Goal: Transaction & Acquisition: Obtain resource

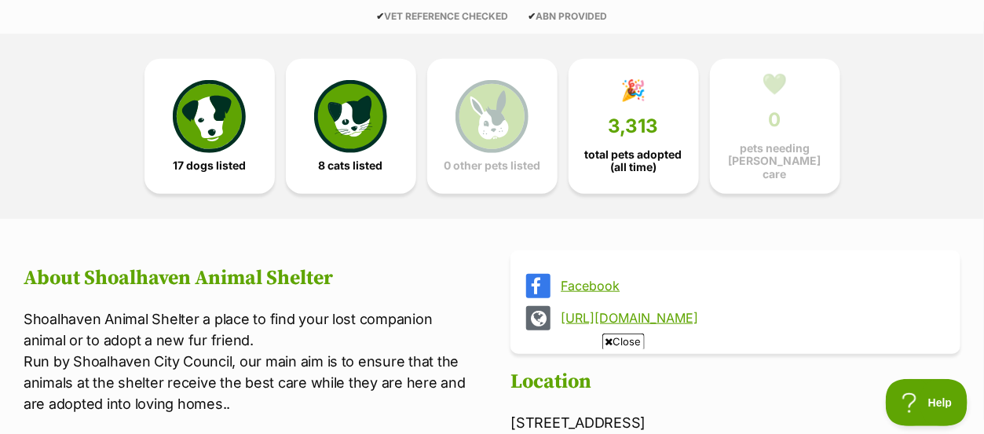
scroll to position [397, 0]
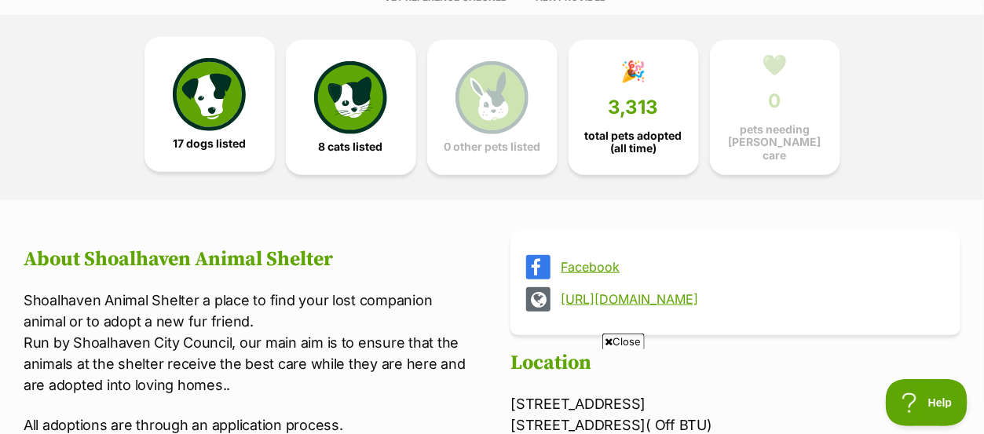
click at [206, 105] on img at bounding box center [209, 94] width 72 height 72
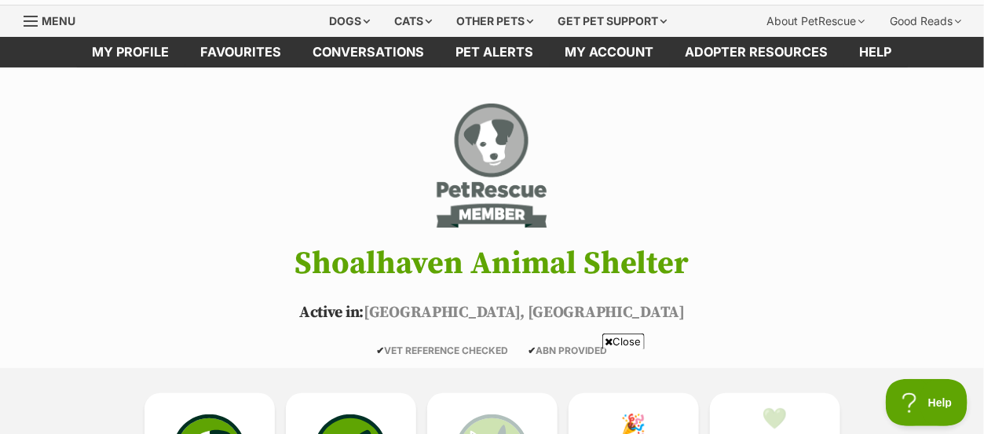
scroll to position [13, 0]
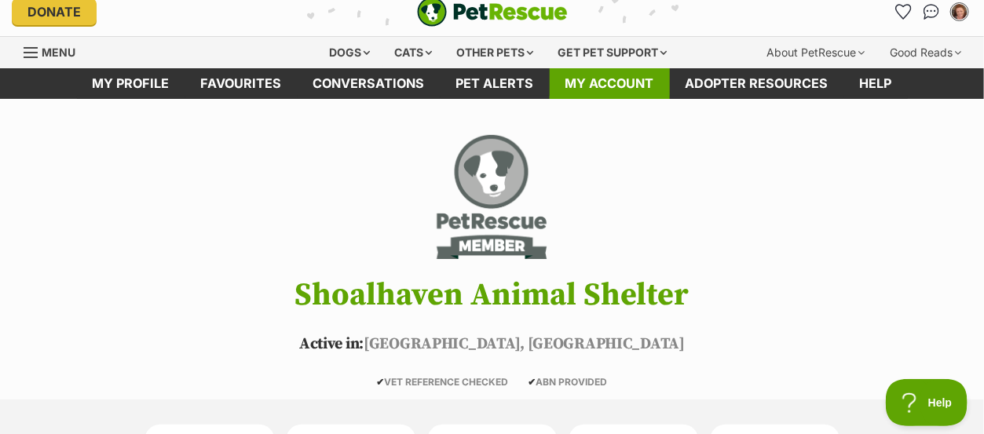
click at [611, 90] on link "My account" at bounding box center [610, 83] width 120 height 31
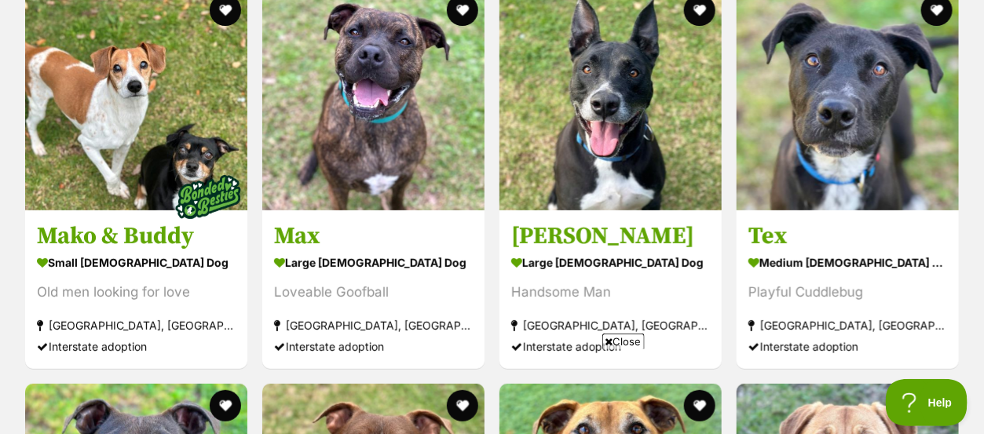
scroll to position [2181, 0]
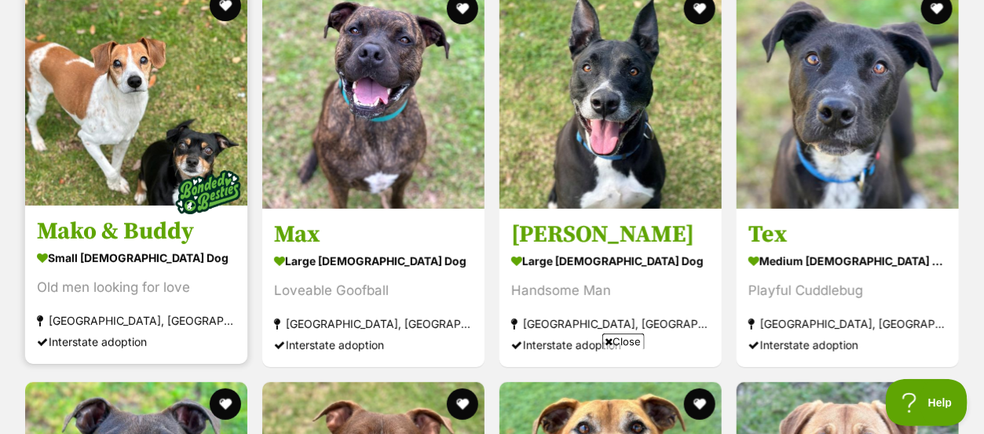
click at [88, 71] on img at bounding box center [136, 95] width 222 height 222
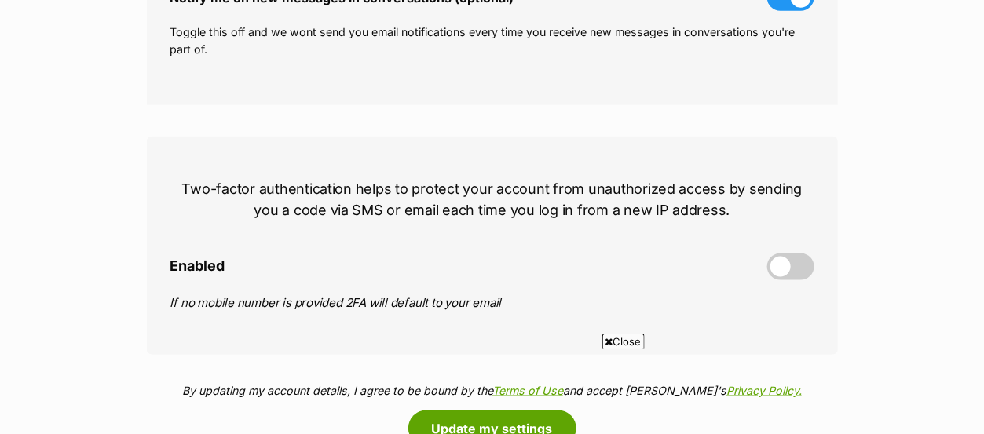
click at [983, 424] on html "Skip to main content Log in to favourite this pet Log in Or sign up Search PetR…" at bounding box center [492, 382] width 984 height 1954
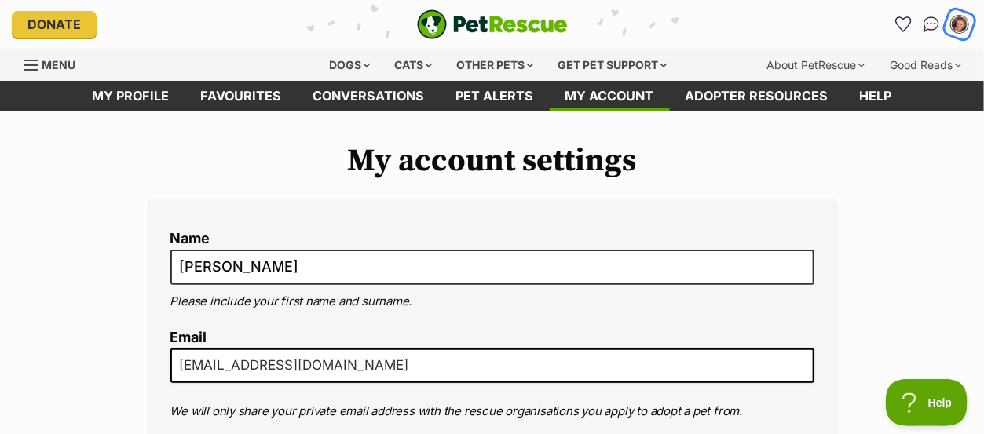
click at [955, 28] on img "My account" at bounding box center [960, 24] width 20 height 20
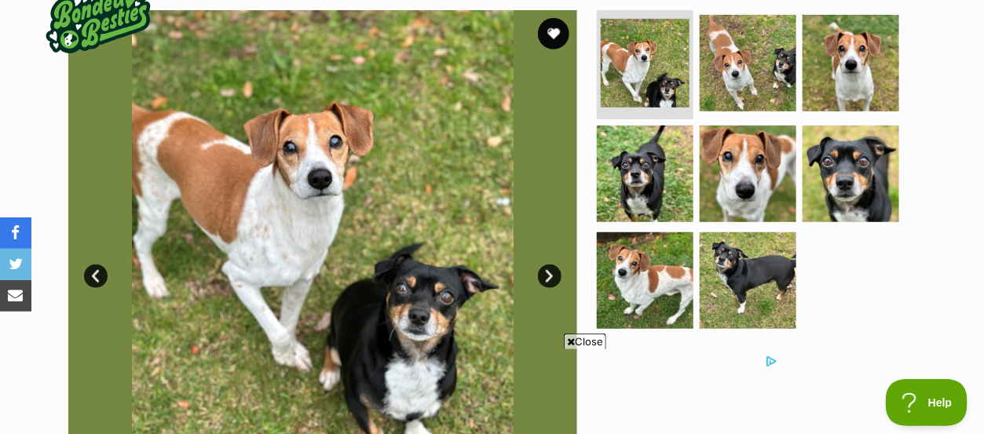
scroll to position [314, 0]
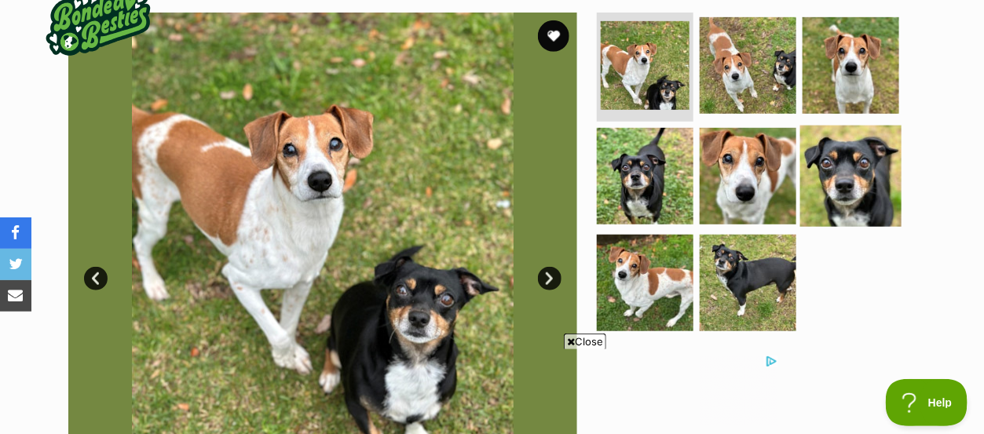
click at [837, 189] on img at bounding box center [850, 176] width 101 height 101
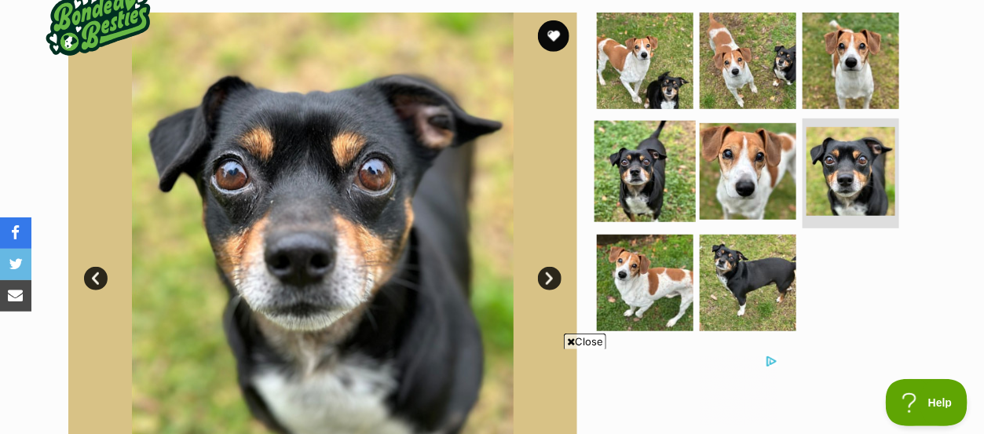
click at [642, 181] on img at bounding box center [645, 171] width 101 height 101
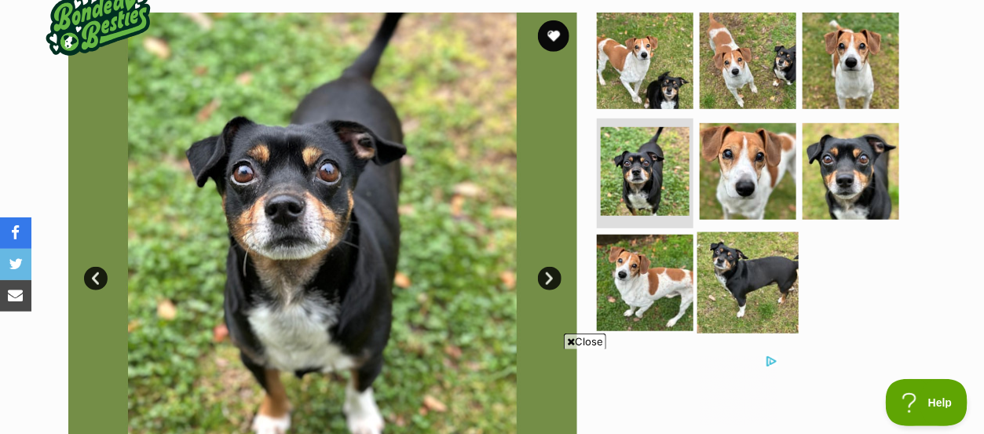
click at [741, 258] on img at bounding box center [748, 283] width 101 height 101
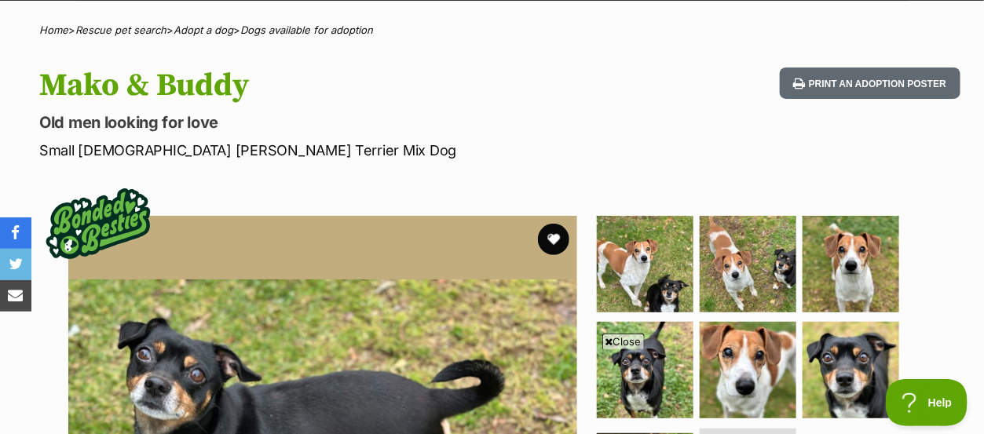
scroll to position [84, 0]
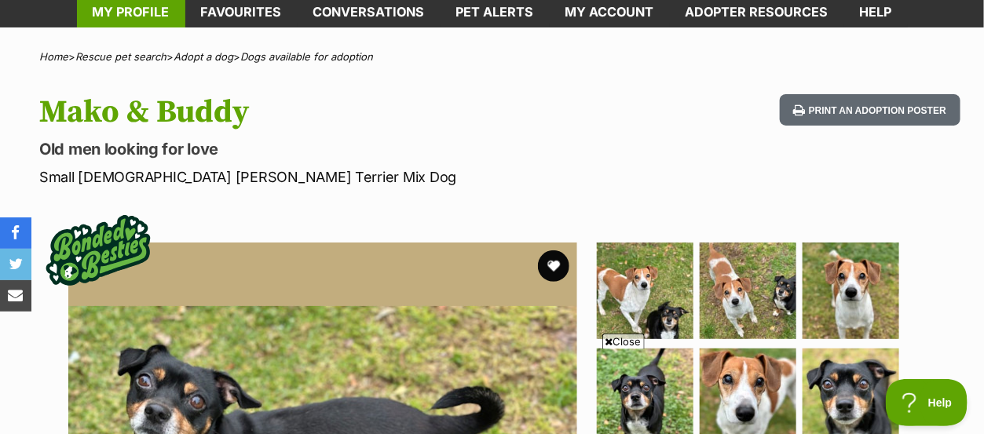
click at [141, 8] on link "My profile" at bounding box center [131, 12] width 108 height 31
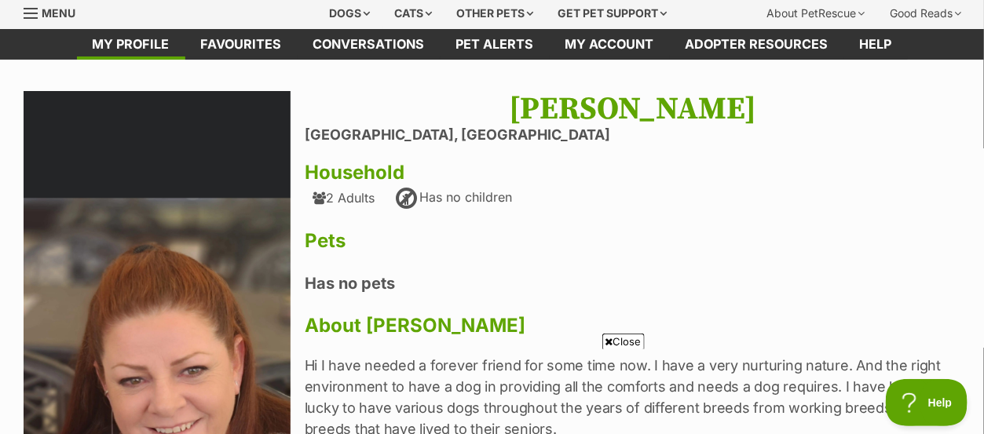
scroll to position [20, 0]
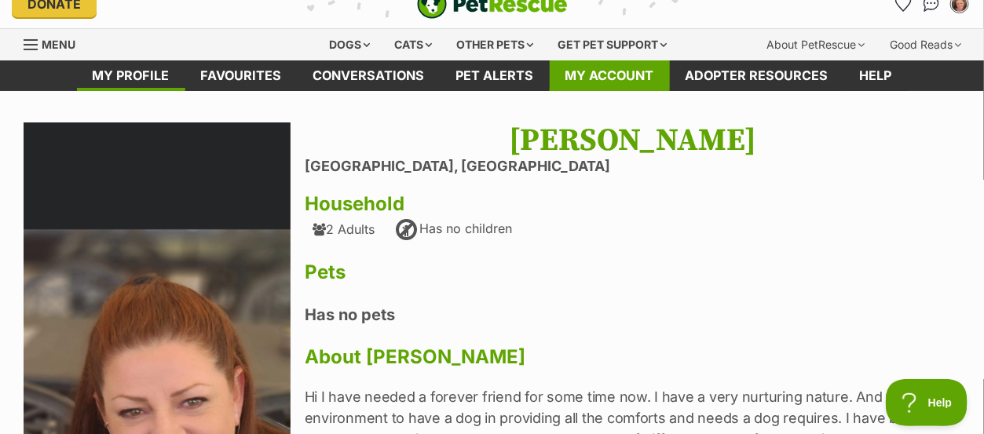
click at [595, 79] on link "My account" at bounding box center [610, 75] width 120 height 31
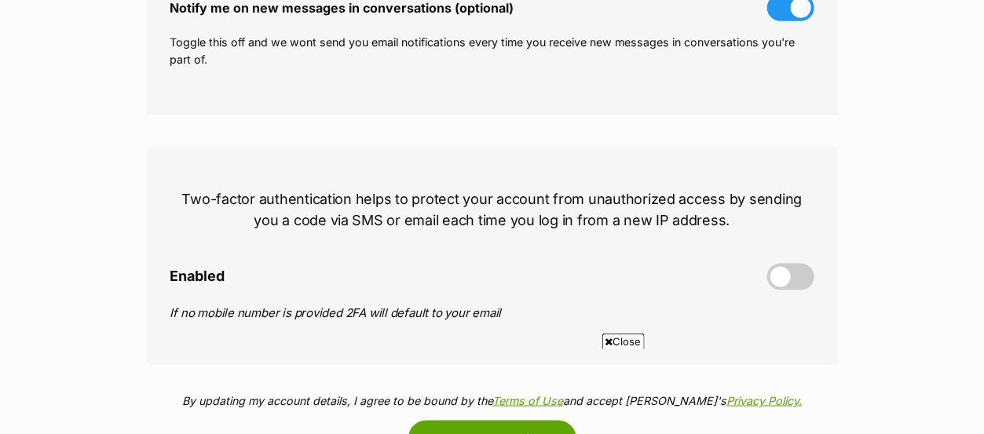
scroll to position [586, 0]
click at [778, 277] on span at bounding box center [790, 276] width 47 height 27
click at [0, 0] on input "Enabled" at bounding box center [0, 0] width 0 height 0
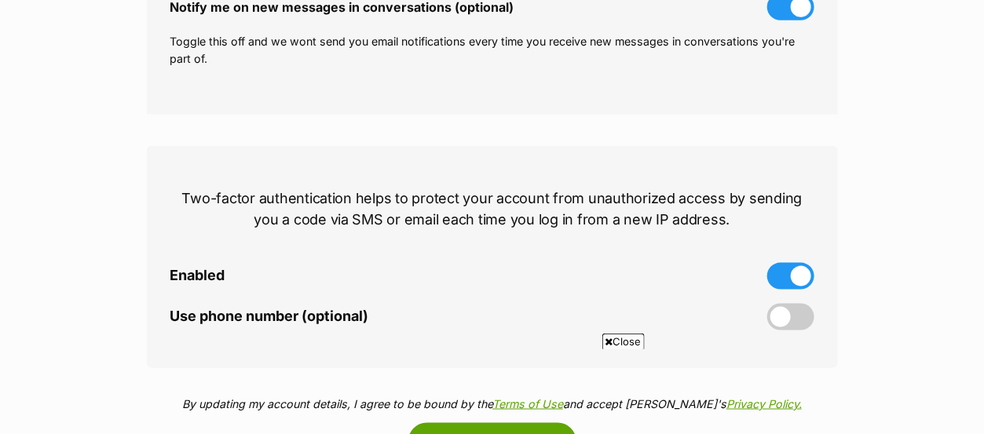
click at [922, 330] on div "My account settings Name [PERSON_NAME] Please include your first name and surna…" at bounding box center [492, 23] width 984 height 932
click at [784, 316] on span at bounding box center [790, 317] width 47 height 27
click at [0, 0] on input "Use phone number (optional)" at bounding box center [0, 0] width 0 height 0
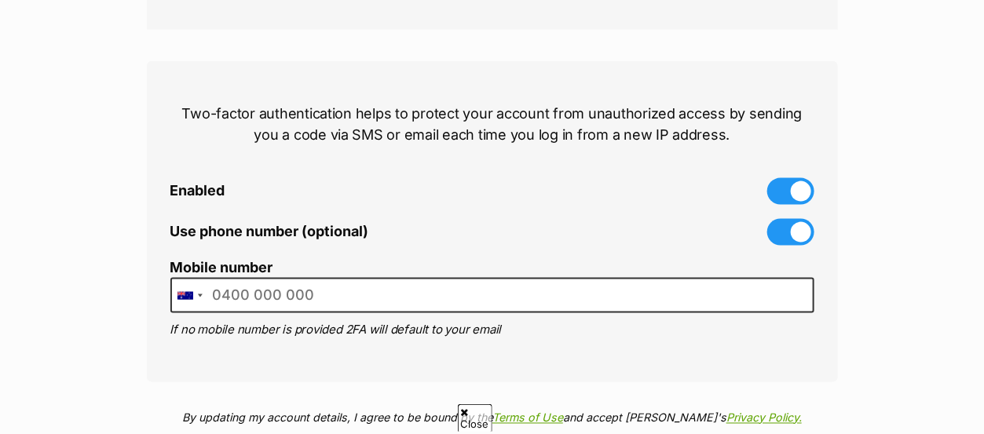
scroll to position [680, 0]
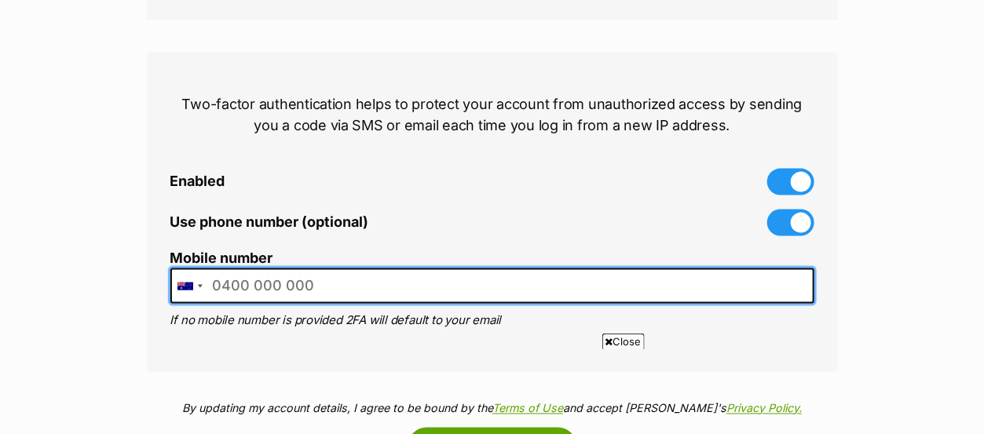
click at [213, 285] on input "Mobile number" at bounding box center [492, 286] width 644 height 35
type input "0497813478"
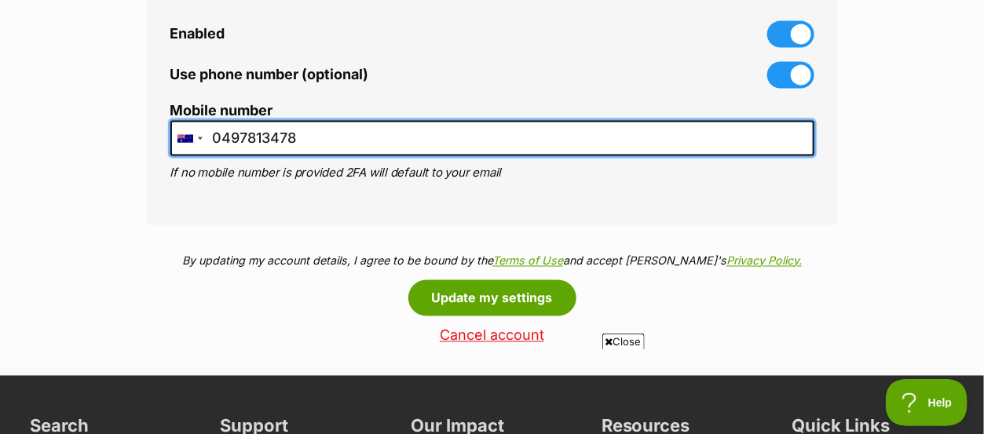
scroll to position [837, 0]
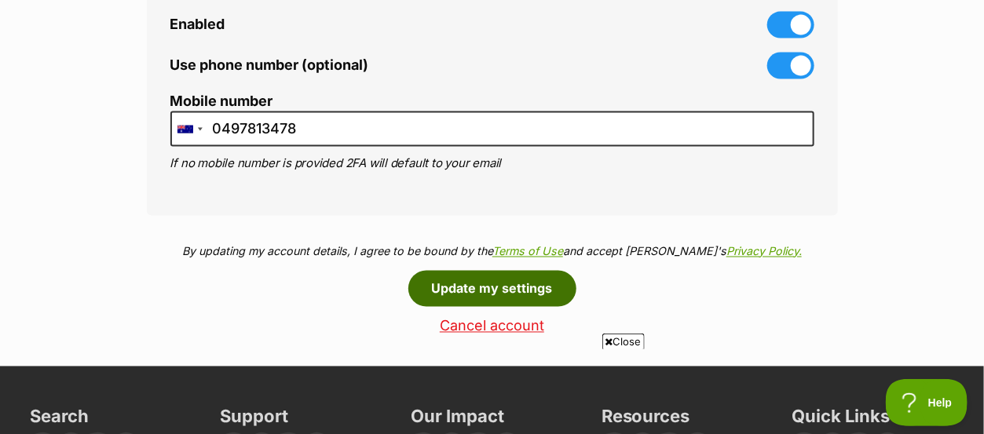
click at [482, 281] on button "Update my settings" at bounding box center [492, 289] width 168 height 36
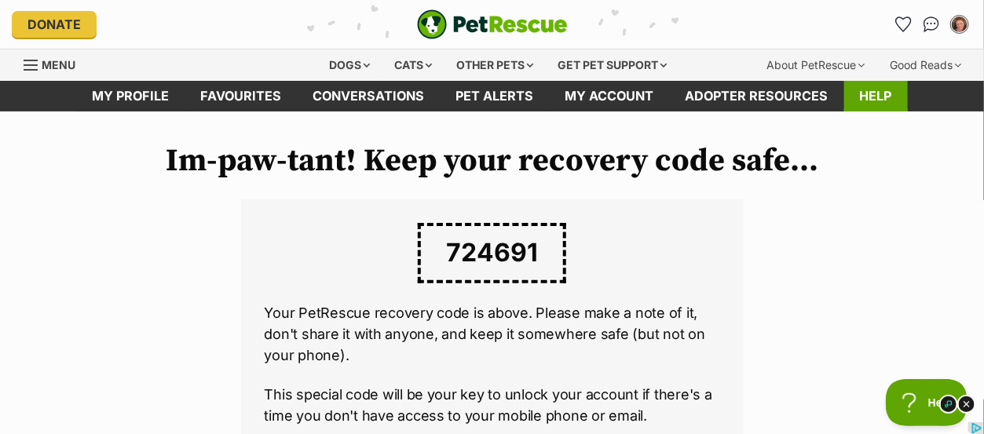
click at [874, 102] on link "Help" at bounding box center [876, 96] width 64 height 31
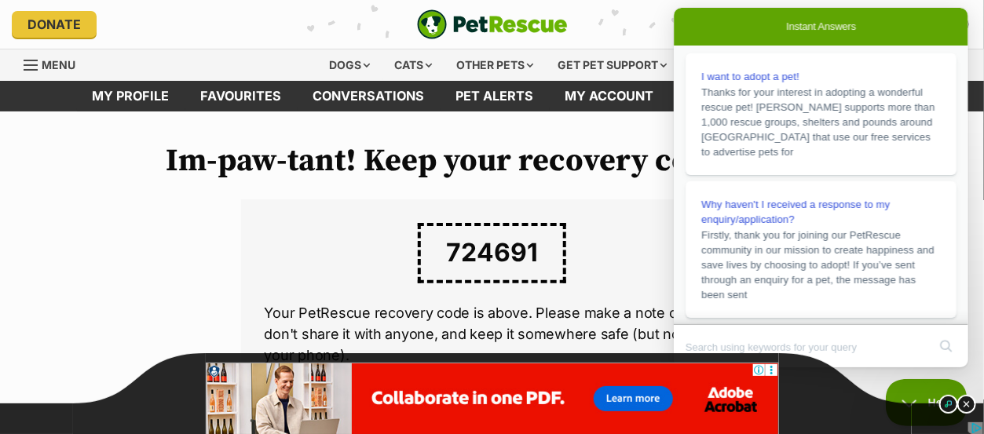
click at [960, 317] on div at bounding box center [820, 317] width 295 height 16
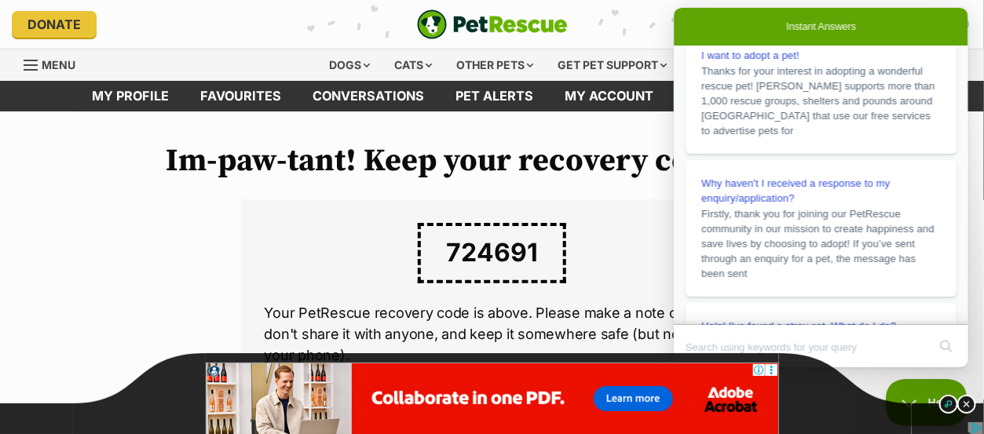
click at [960, 317] on div at bounding box center [820, 317] width 295 height 16
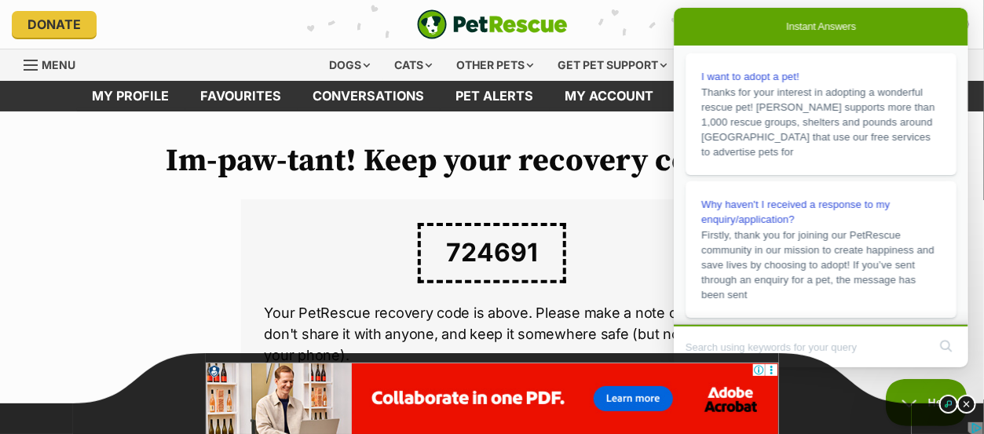
click at [699, 340] on input "Search Doc articles" at bounding box center [806, 347] width 242 height 33
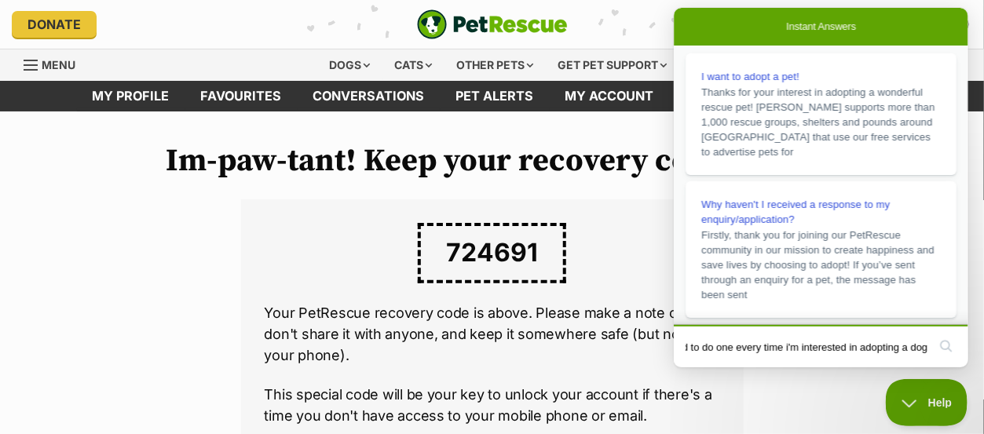
scroll to position [0, 173]
type input "I have a profile on your site do i need to do one every time i'm interested in …"
click at [945, 340] on button "search" at bounding box center [945, 346] width 25 height 25
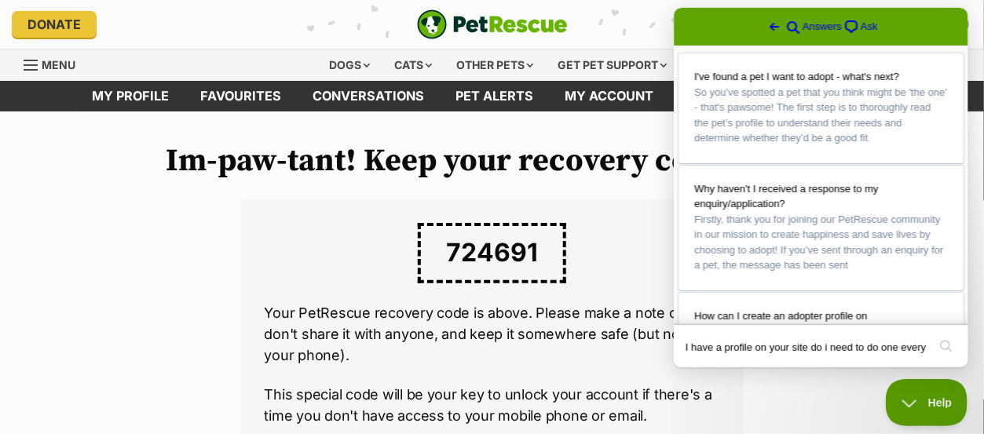
click at [958, 318] on div at bounding box center [820, 317] width 295 height 16
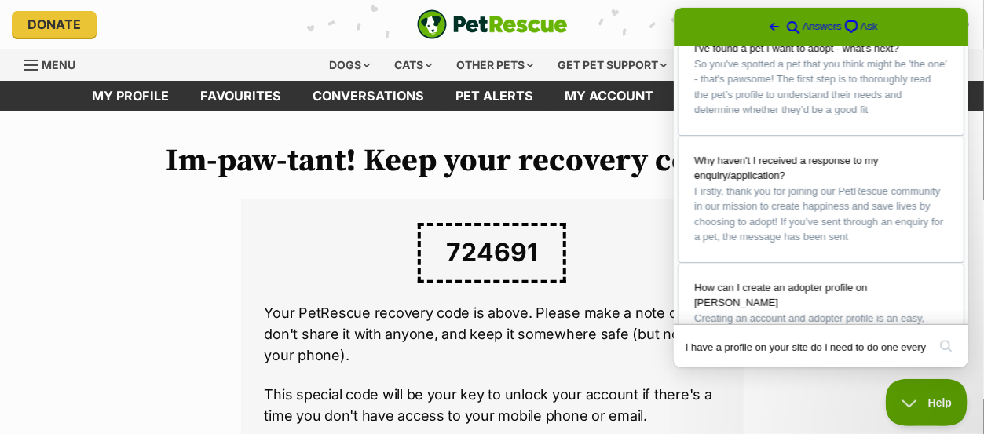
click at [958, 318] on div at bounding box center [820, 317] width 295 height 16
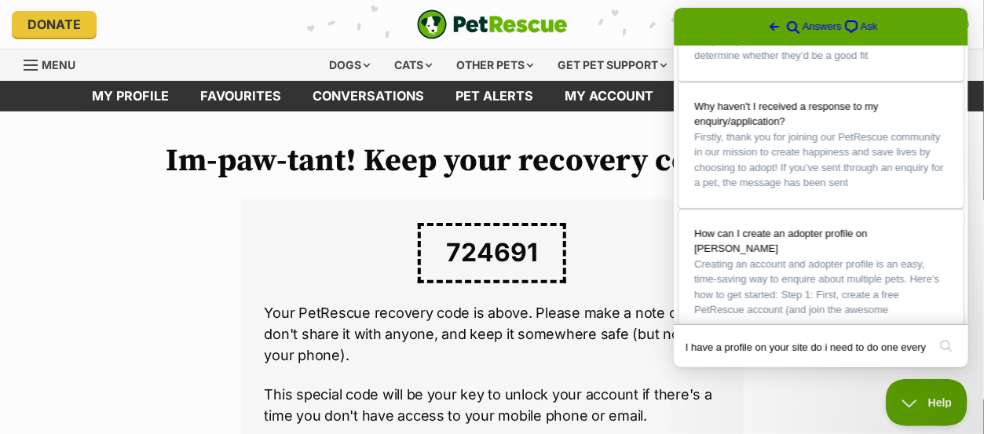
click at [958, 318] on div at bounding box center [820, 317] width 295 height 16
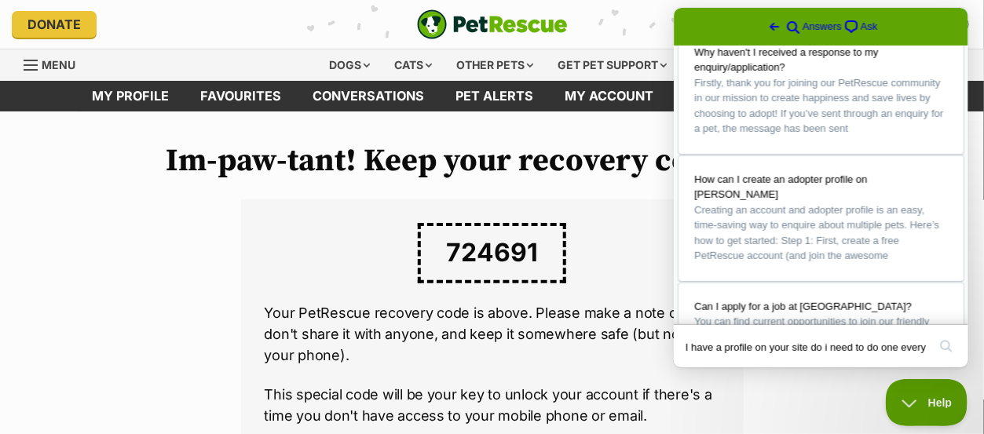
click at [958, 318] on div at bounding box center [820, 317] width 295 height 16
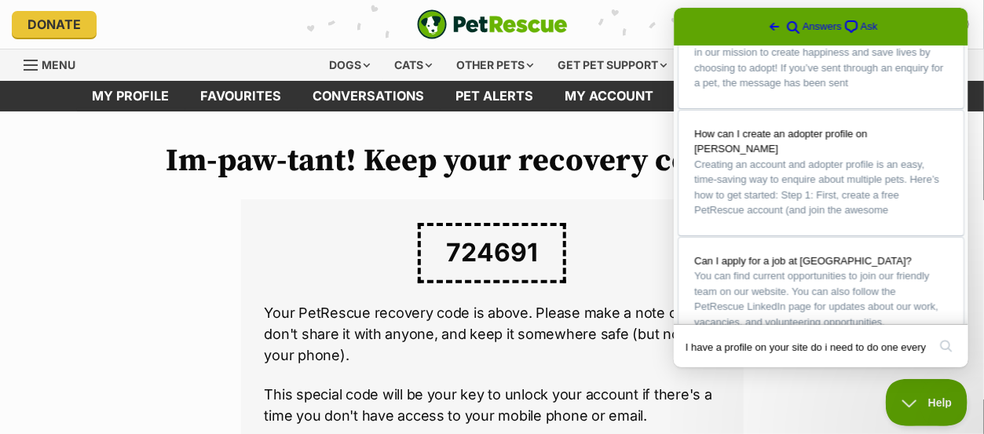
click at [958, 318] on div at bounding box center [820, 317] width 295 height 16
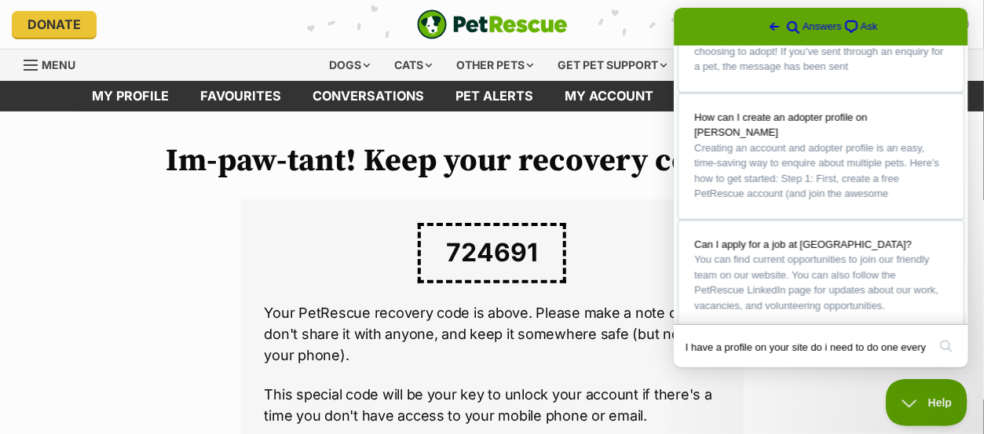
click at [958, 318] on div at bounding box center [820, 317] width 295 height 16
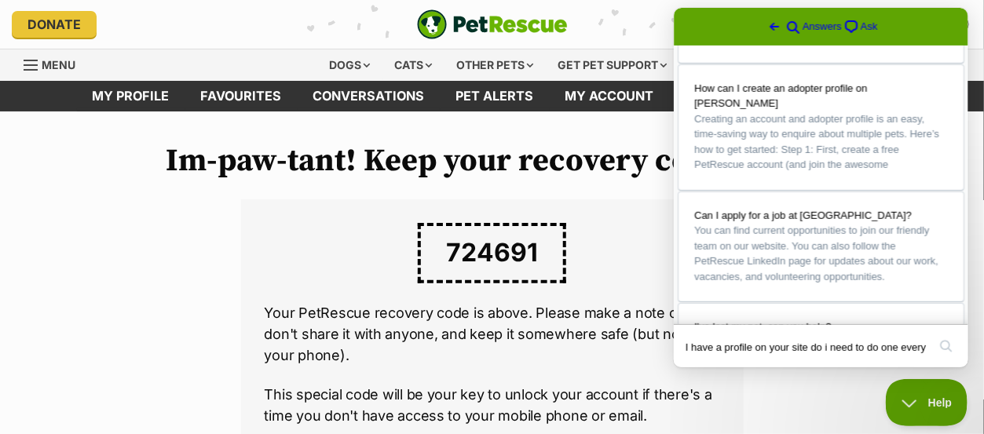
click at [958, 318] on div at bounding box center [820, 317] width 295 height 16
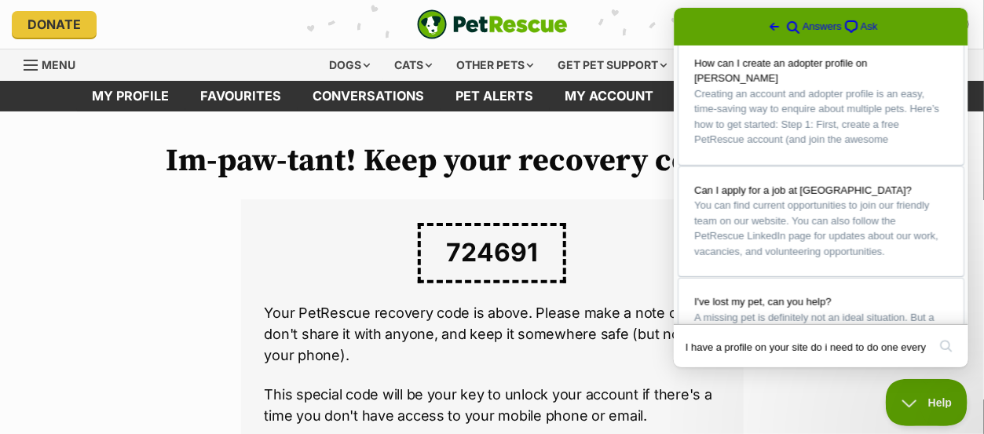
click at [958, 318] on div at bounding box center [820, 317] width 295 height 16
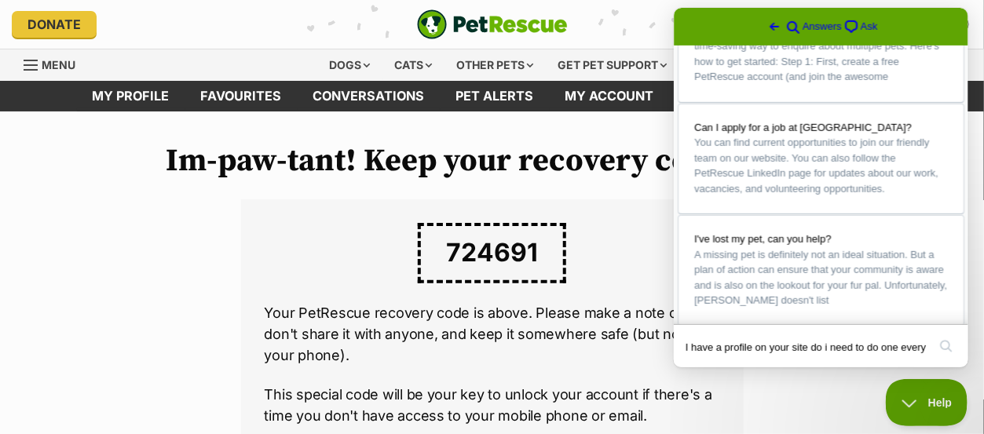
click at [958, 318] on div at bounding box center [820, 317] width 295 height 16
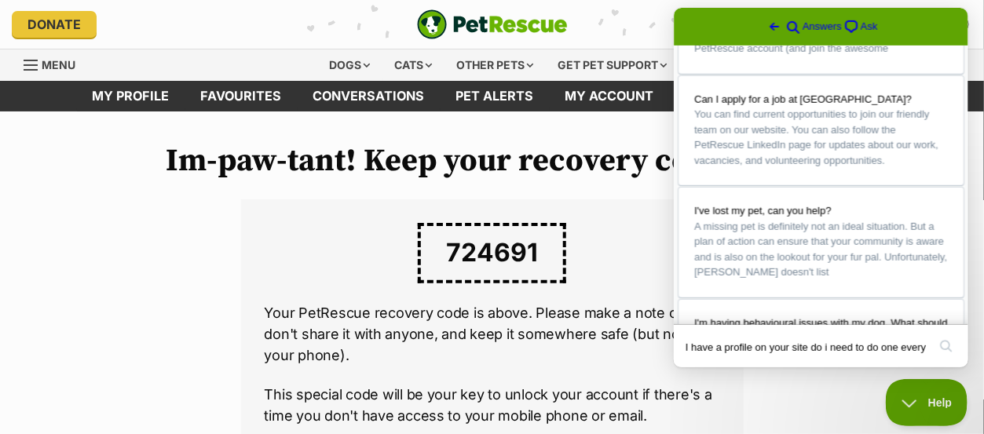
click at [958, 318] on div at bounding box center [820, 317] width 295 height 16
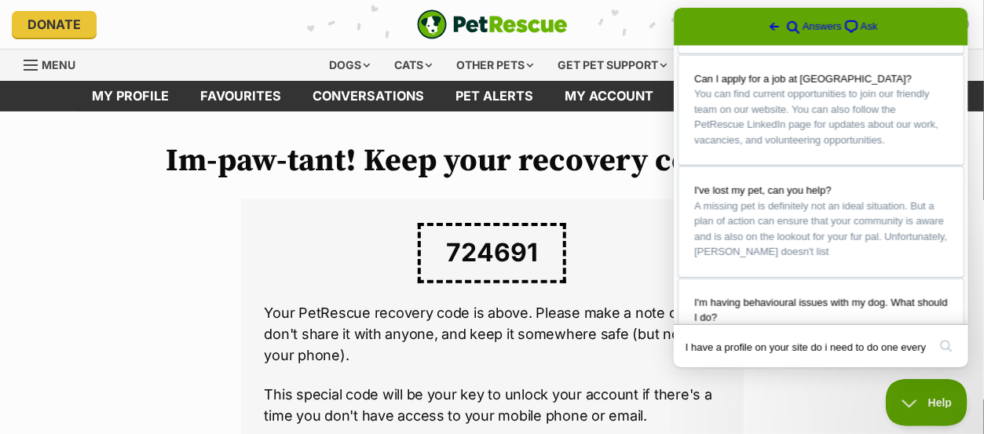
click at [958, 318] on div at bounding box center [820, 317] width 295 height 16
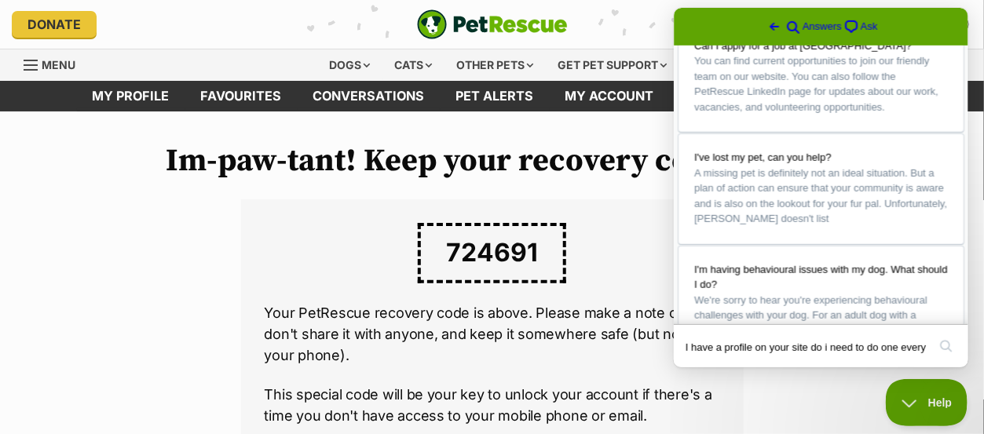
click at [958, 318] on div at bounding box center [820, 317] width 295 height 16
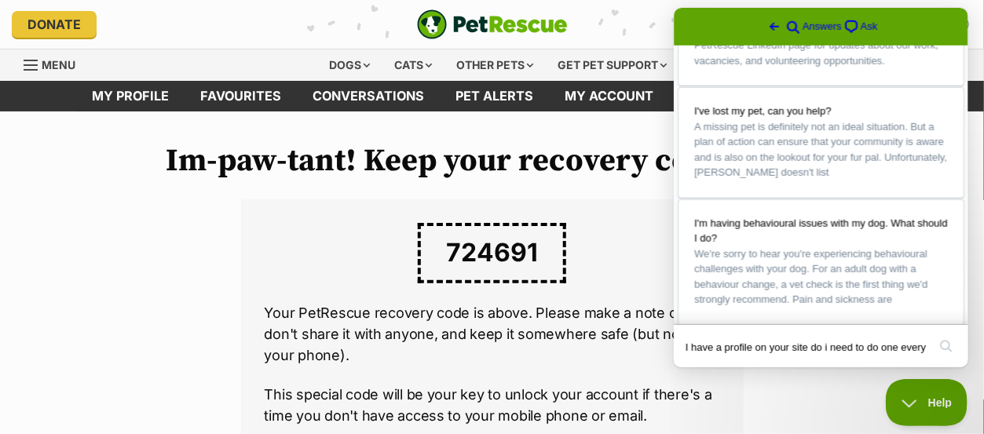
click at [958, 318] on div at bounding box center [820, 317] width 295 height 16
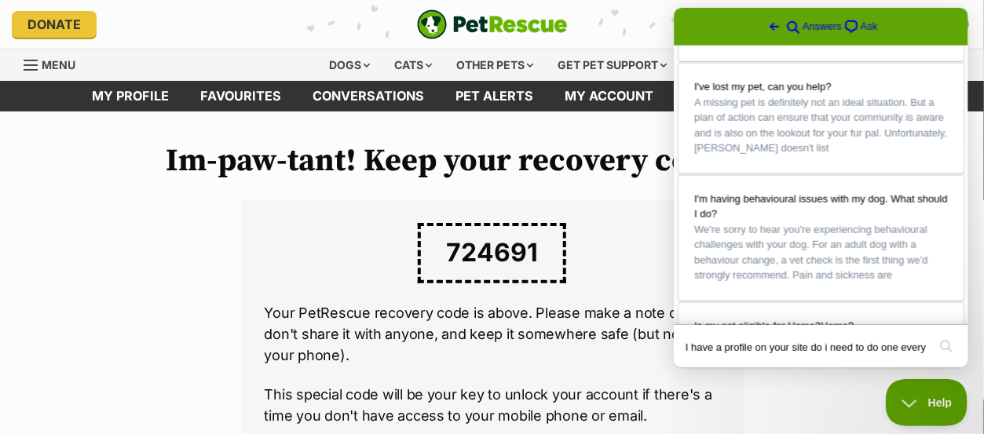
click at [958, 318] on div at bounding box center [820, 317] width 295 height 16
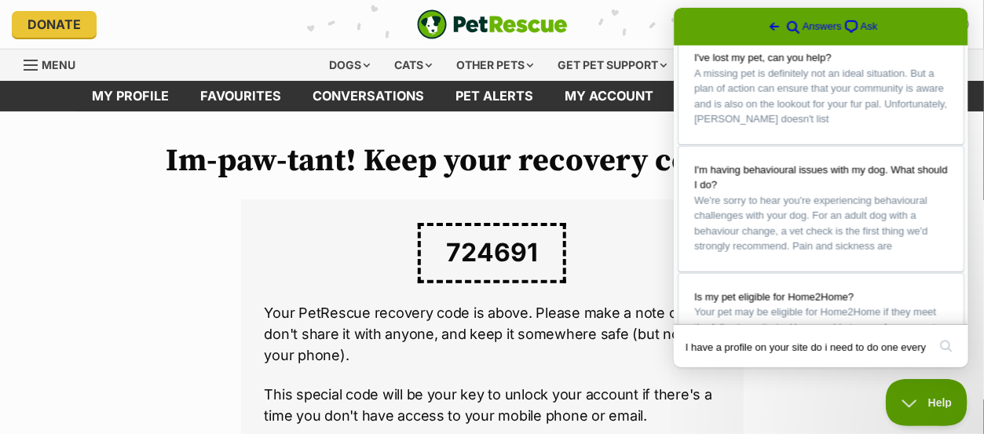
scroll to position [526, 0]
click at [958, 318] on div at bounding box center [820, 317] width 295 height 16
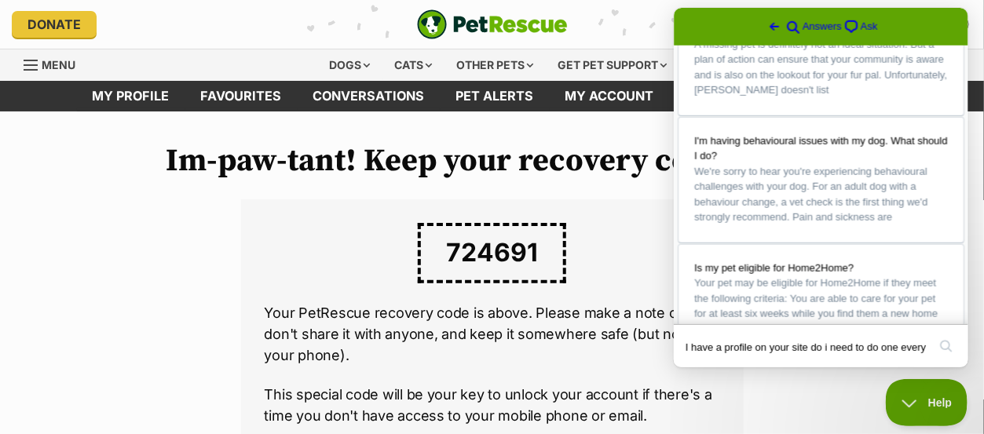
click at [132, 305] on div "Im-paw-tant! Keep your recovery code safe... 724691 Your PetRescue recovery cod…" at bounding box center [492, 339] width 754 height 393
click at [266, 86] on link "Favourites" at bounding box center [241, 96] width 112 height 31
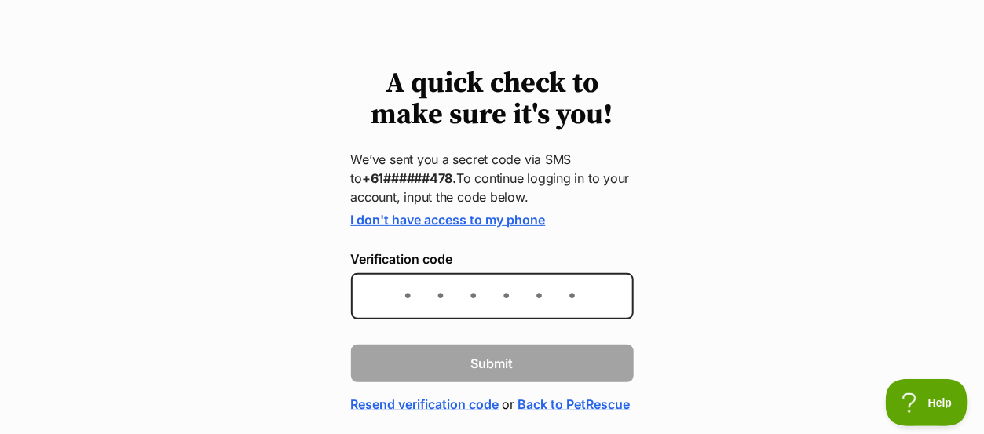
scroll to position [62, 0]
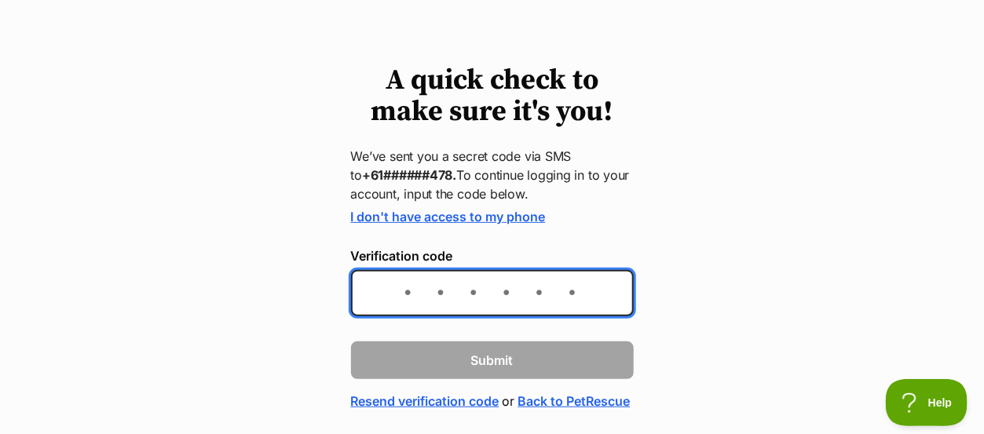
click at [386, 289] on input "Verification code" at bounding box center [492, 293] width 283 height 46
type input "651952"
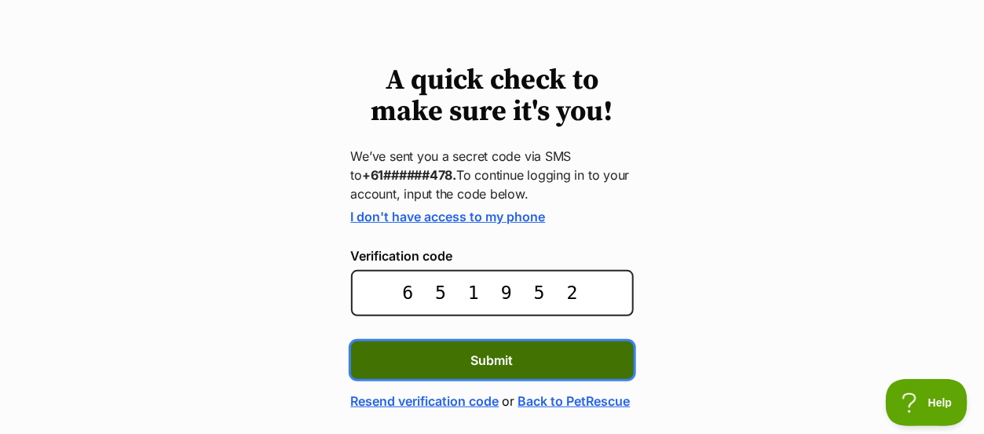
click at [528, 364] on button "Submit" at bounding box center [492, 361] width 283 height 38
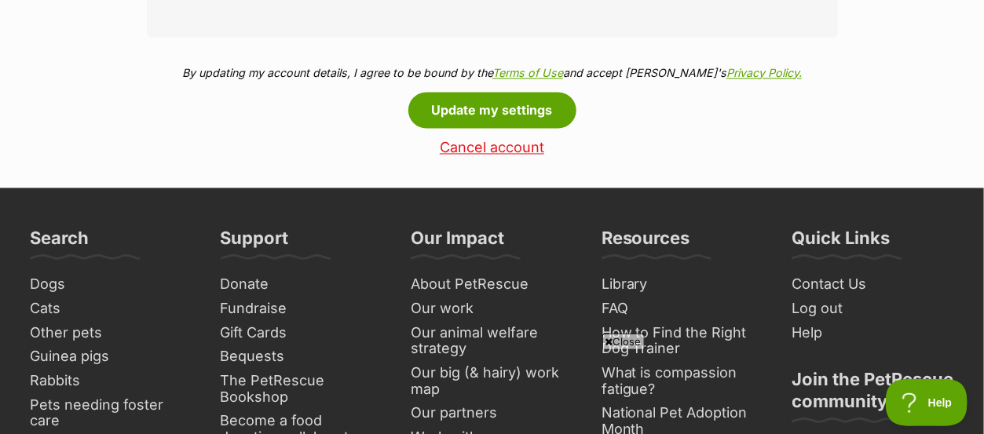
scroll to position [1016, 0]
click at [53, 276] on link "Dogs" at bounding box center [111, 285] width 175 height 24
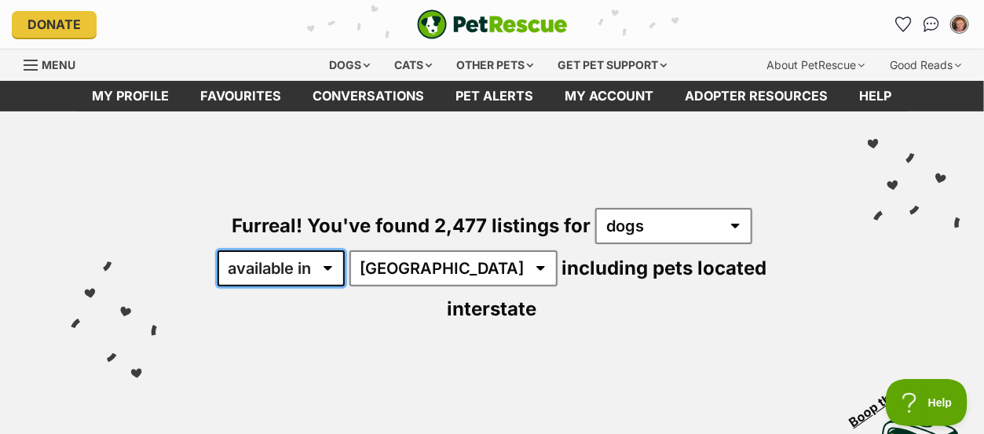
click at [332, 270] on select "available in located in" at bounding box center [281, 269] width 127 height 36
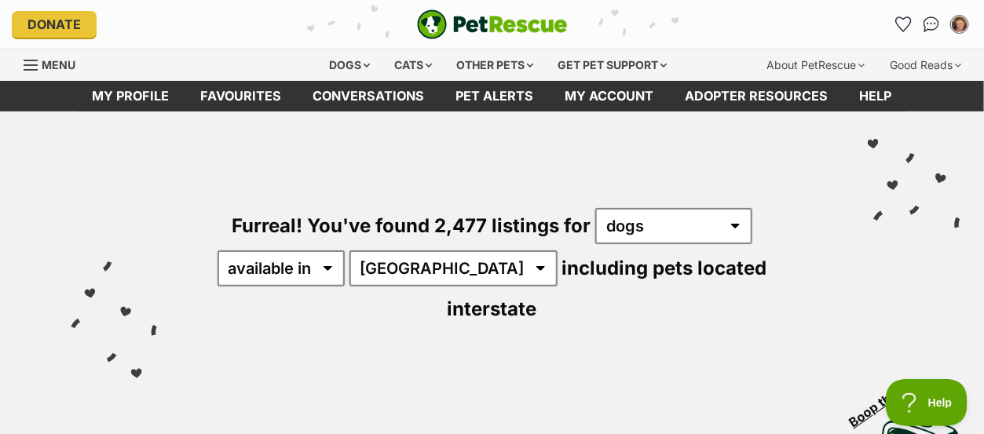
click at [383, 322] on div "Furreal! You've found 2,477 listings for any type of pet cats dogs other pets a…" at bounding box center [492, 240] width 937 height 256
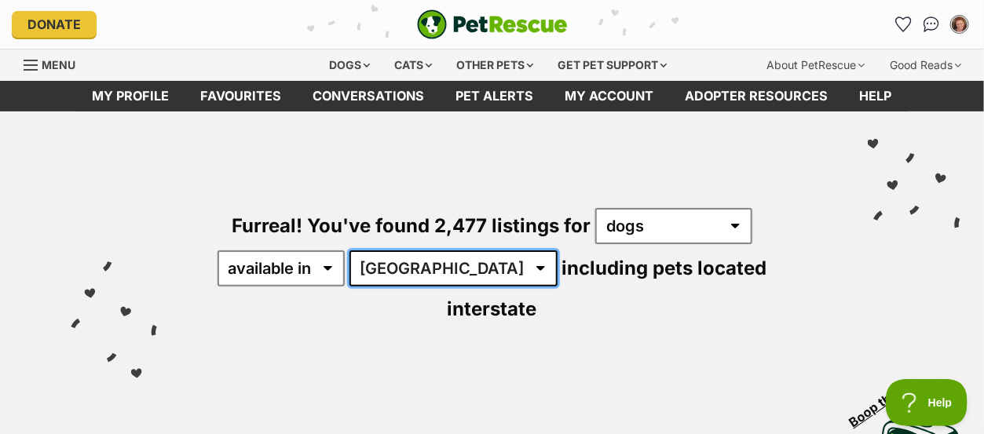
click at [448, 269] on select "[GEOGRAPHIC_DATA] [GEOGRAPHIC_DATA] [GEOGRAPHIC_DATA] [GEOGRAPHIC_DATA] [GEOGRA…" at bounding box center [454, 269] width 208 height 36
select select "[GEOGRAPHIC_DATA]"
click at [352, 251] on select "[GEOGRAPHIC_DATA] [GEOGRAPHIC_DATA] [GEOGRAPHIC_DATA] [GEOGRAPHIC_DATA] [GEOGRA…" at bounding box center [454, 269] width 208 height 36
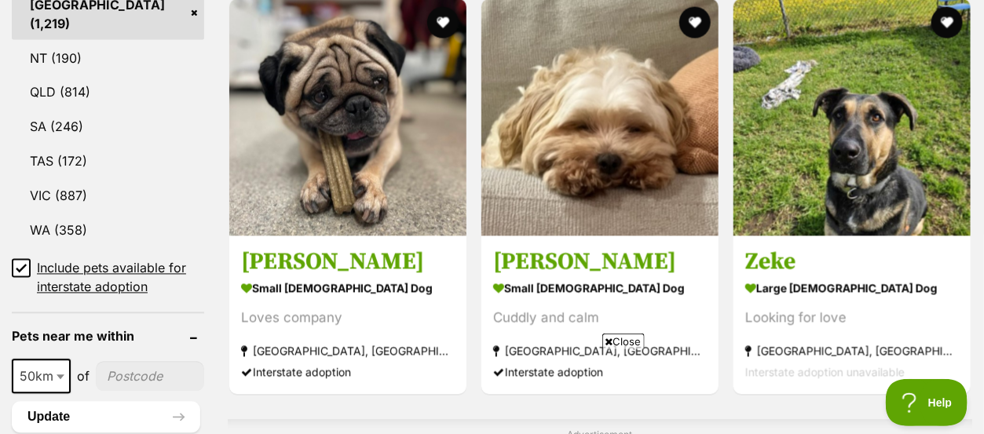
scroll to position [994, 0]
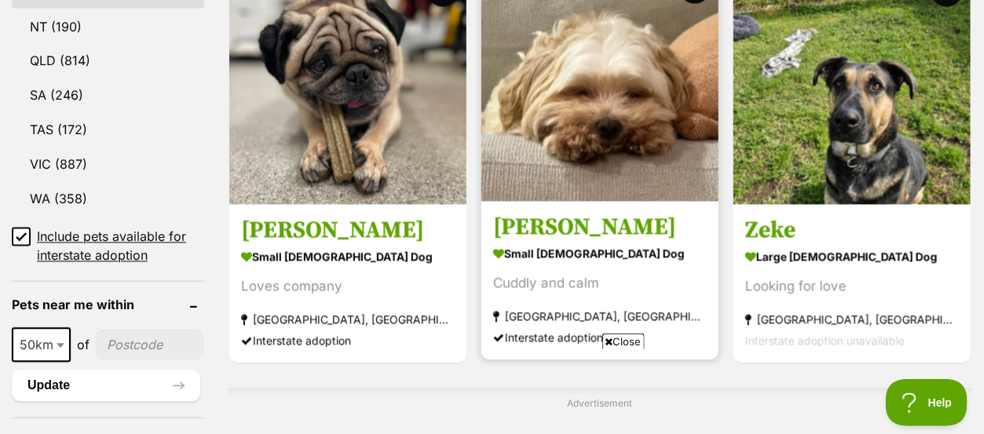
click at [613, 104] on img at bounding box center [600, 83] width 237 height 237
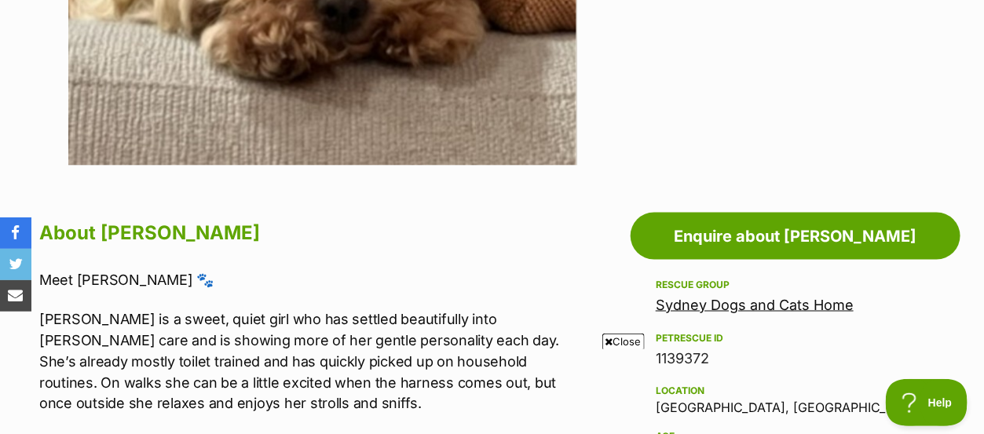
scroll to position [701, 0]
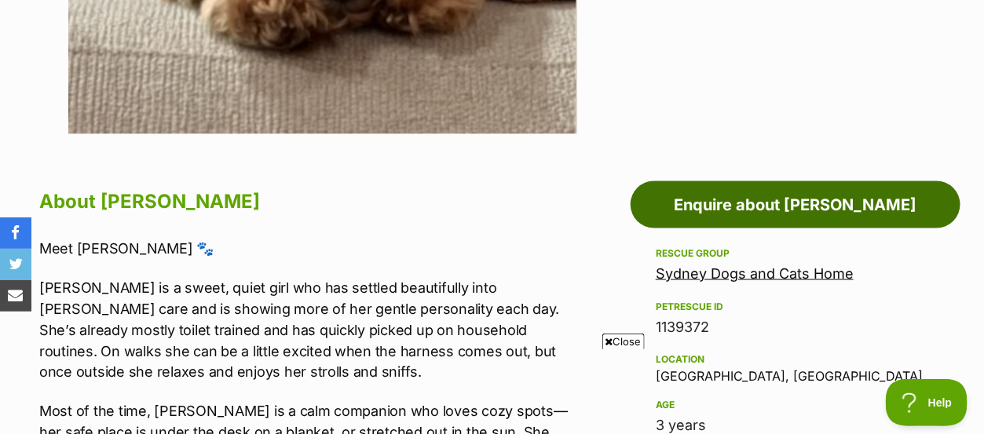
click at [811, 201] on link "Enquire about Betty" at bounding box center [796, 204] width 330 height 47
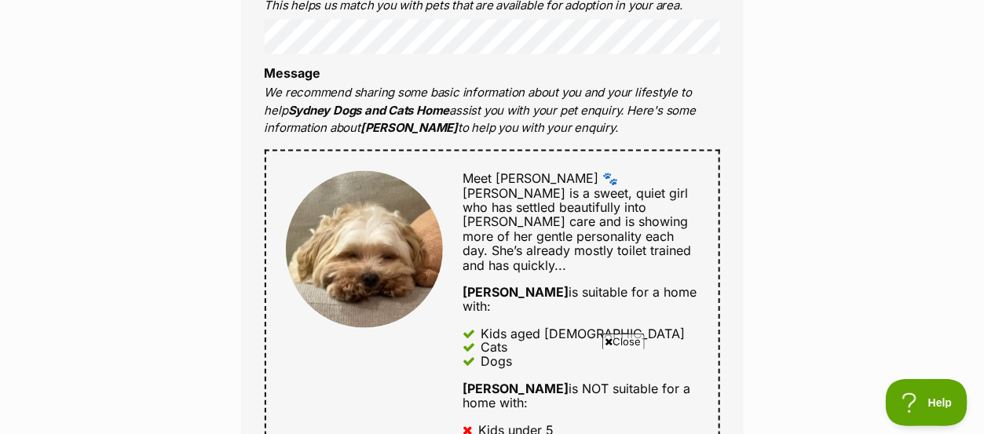
scroll to position [723, 0]
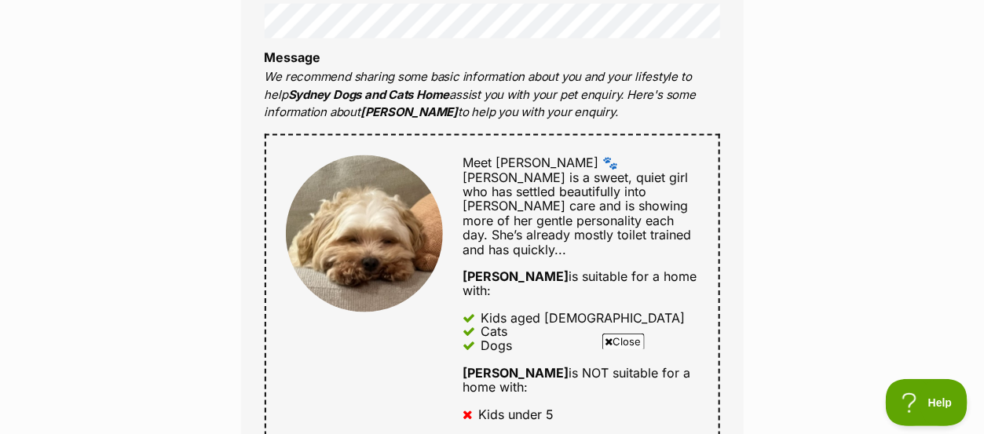
click at [811, 233] on div "Enquire about Betty 02 9587 9611 Send an enquiry via the form below or phone us…" at bounding box center [492, 357] width 984 height 1874
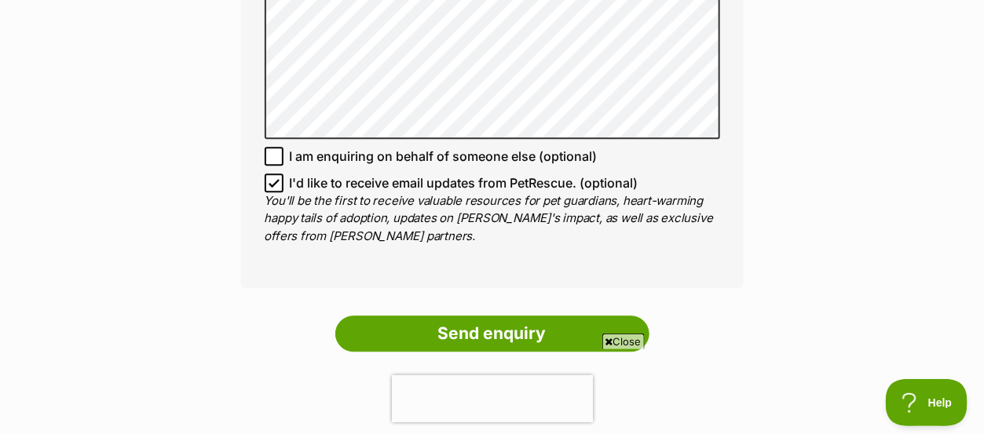
scroll to position [1288, 0]
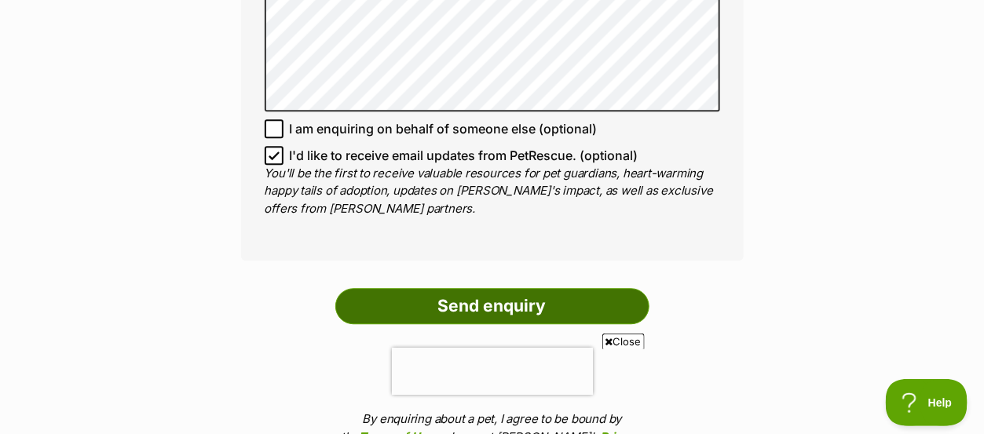
click at [463, 288] on input "Send enquiry" at bounding box center [492, 306] width 314 height 36
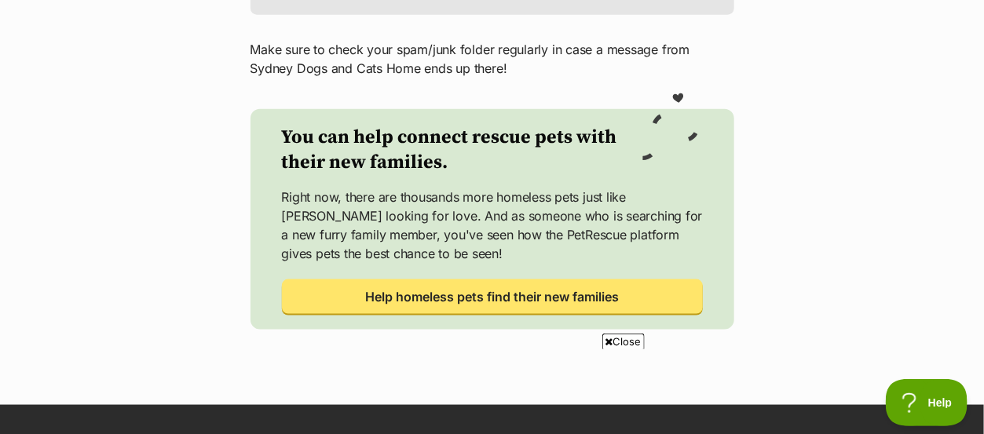
scroll to position [607, 0]
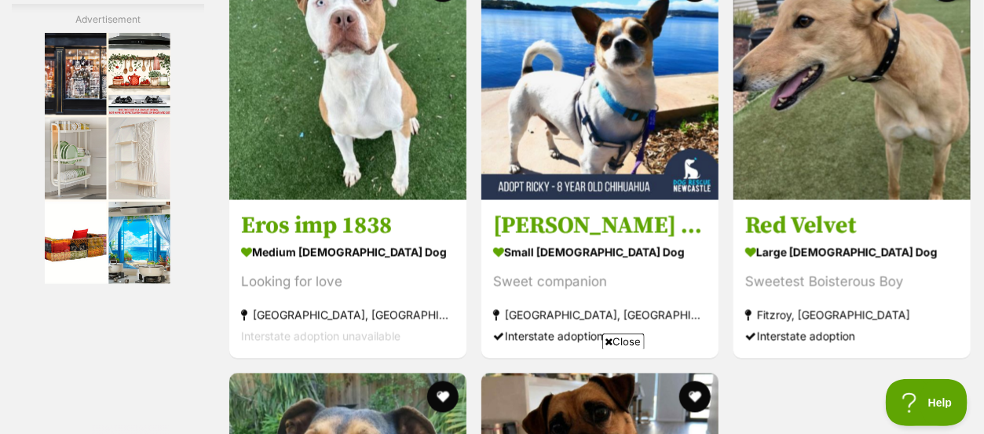
scroll to position [2955, 0]
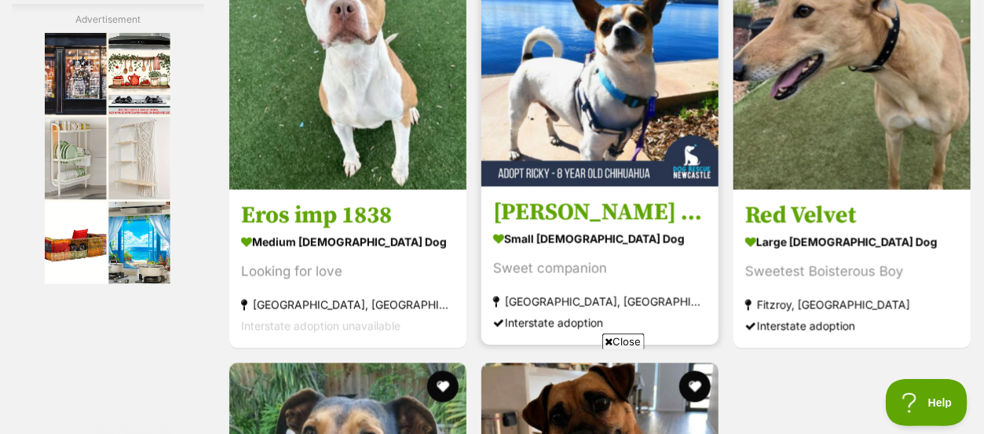
click at [602, 97] on img at bounding box center [600, 68] width 237 height 237
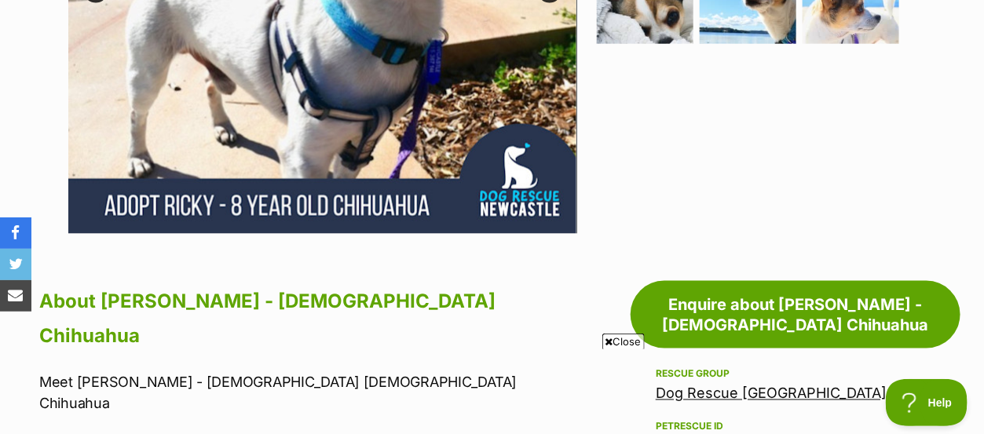
scroll to position [680, 0]
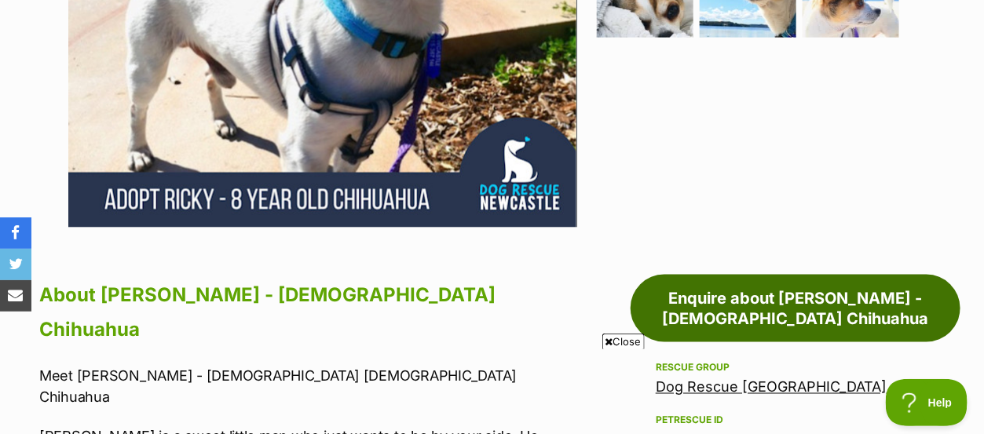
click at [787, 275] on link "Enquire about Ricky - 8 Year Old Chihuahua" at bounding box center [796, 309] width 330 height 68
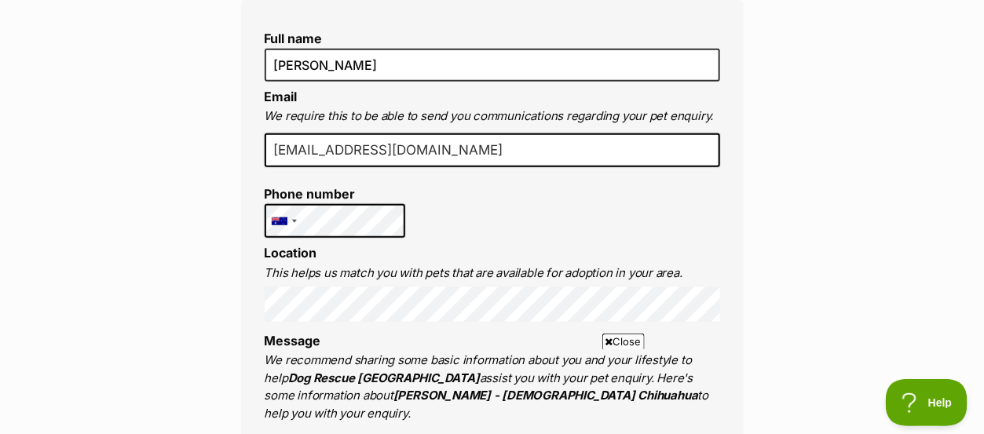
scroll to position [523, 0]
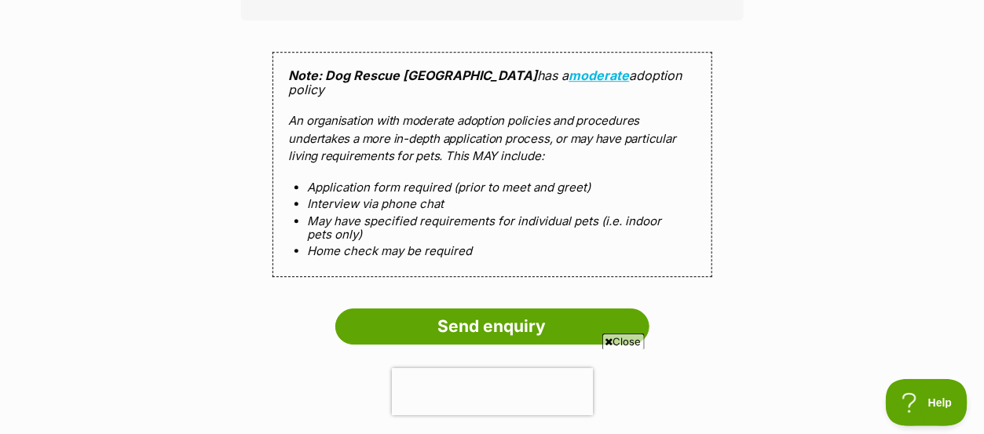
scroll to position [1602, 0]
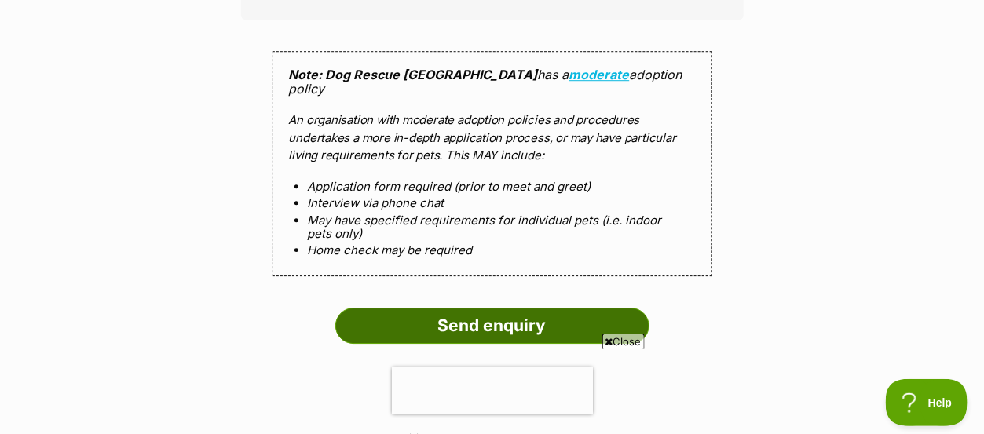
click at [479, 308] on input "Send enquiry" at bounding box center [492, 326] width 314 height 36
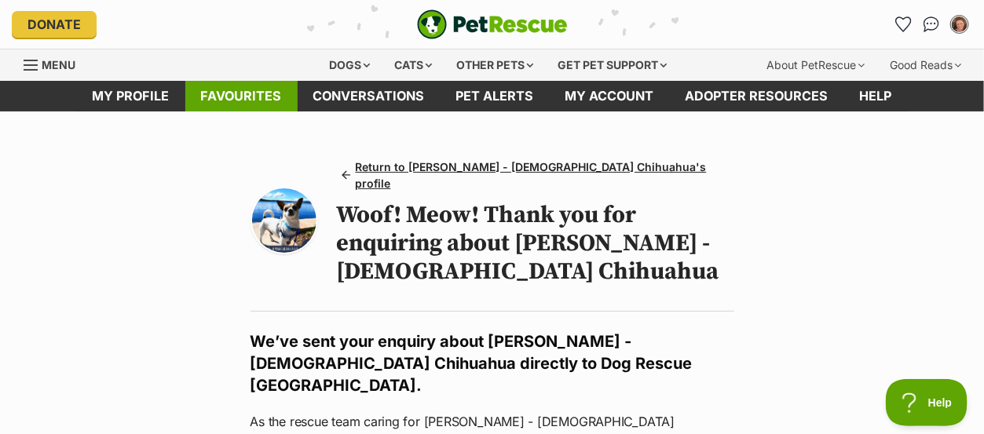
click at [258, 97] on link "Favourites" at bounding box center [241, 96] width 112 height 31
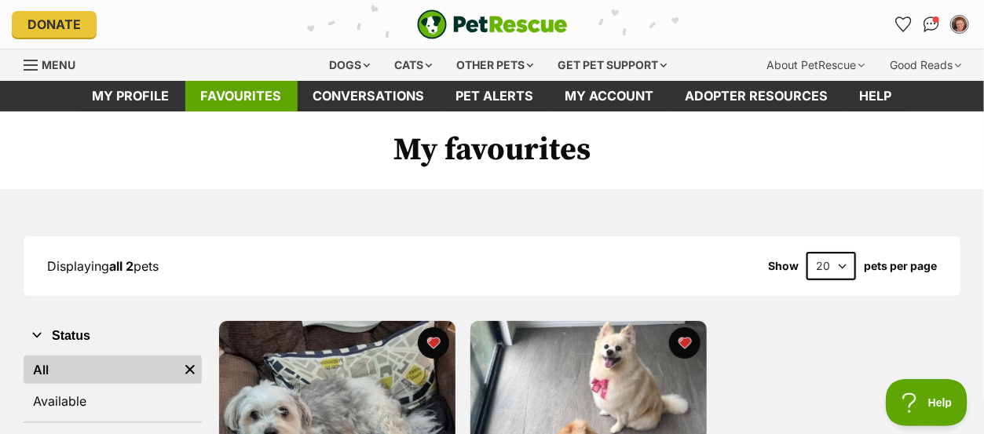
click at [259, 88] on link "Favourites" at bounding box center [241, 96] width 112 height 31
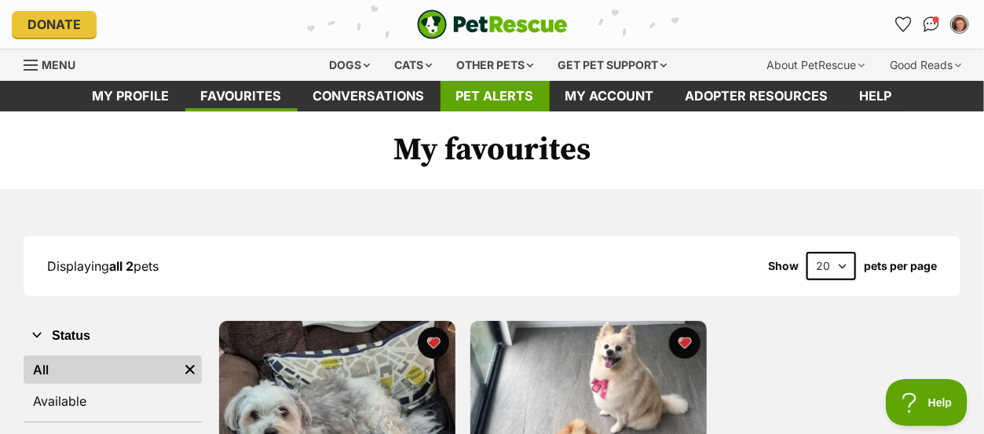
click at [517, 97] on link "Pet alerts" at bounding box center [495, 96] width 109 height 31
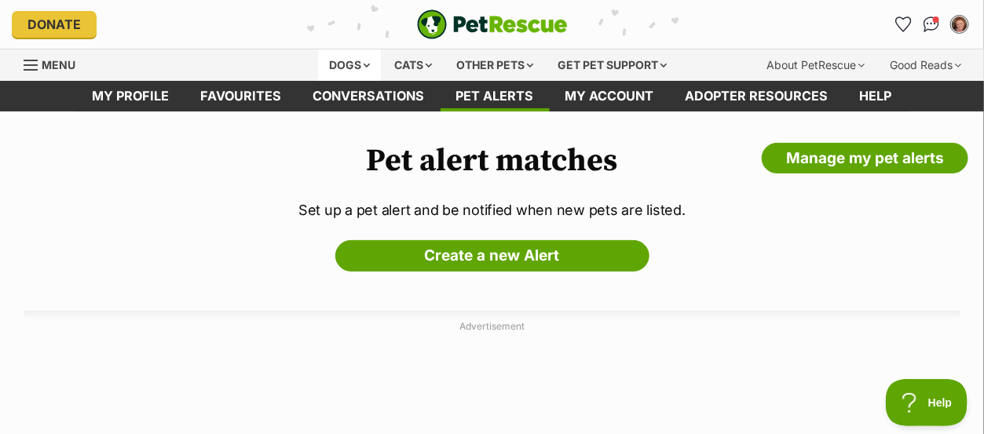
click at [350, 62] on div "Dogs" at bounding box center [349, 64] width 63 height 31
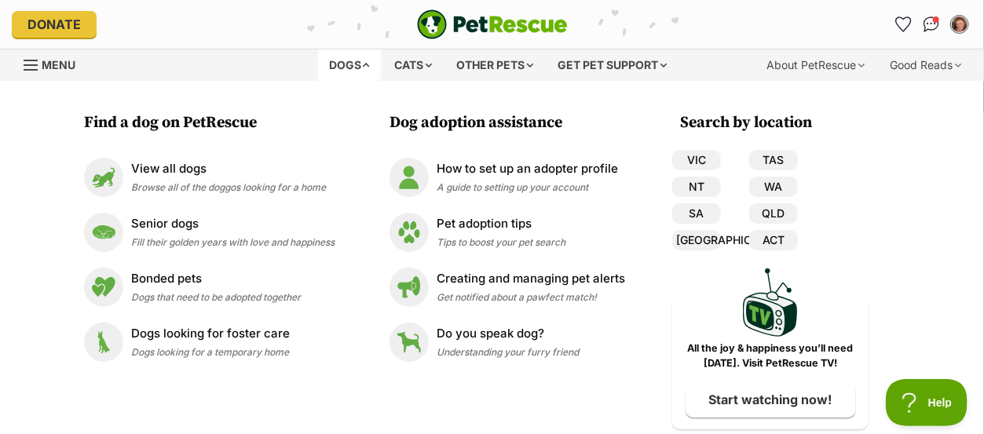
click at [350, 62] on div "Dogs" at bounding box center [349, 64] width 63 height 31
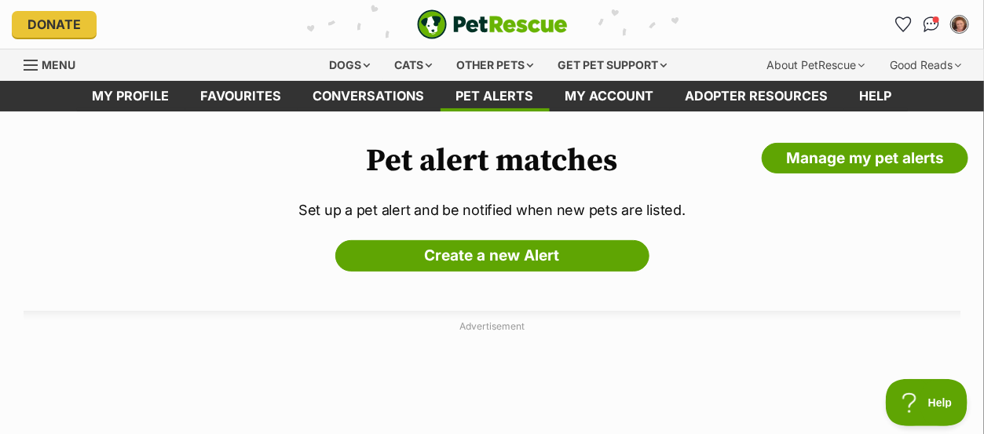
click at [175, 257] on div "Pet alert matches Manage my pet alerts Set up a pet alert and be notified when …" at bounding box center [492, 347] width 984 height 409
click at [31, 65] on span "Menu" at bounding box center [31, 65] width 14 height 2
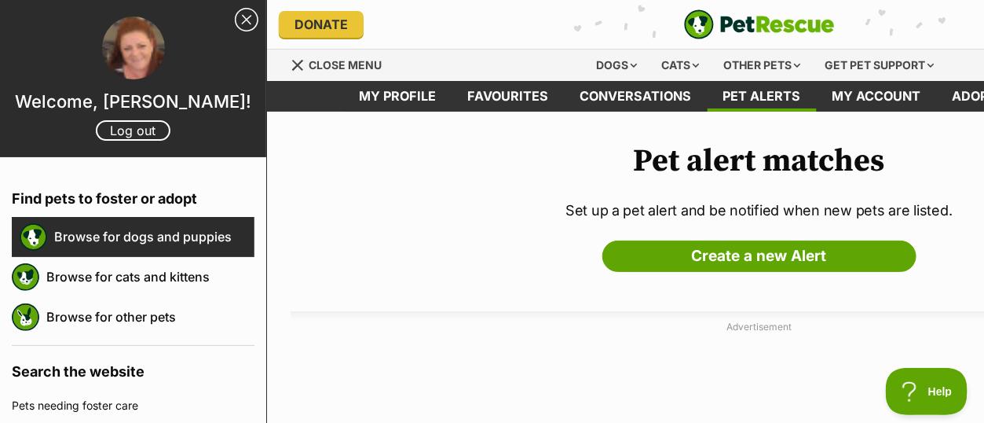
click at [170, 235] on link "Browse for dogs and puppies" at bounding box center [154, 236] width 200 height 33
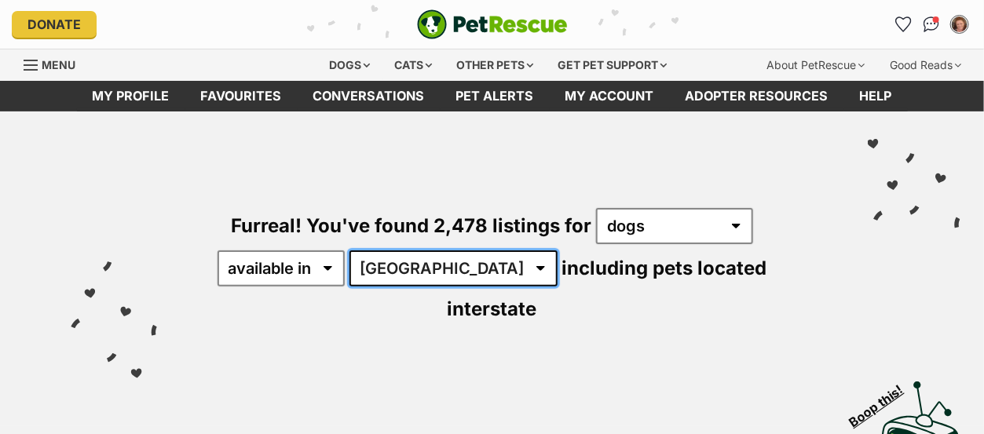
click at [445, 266] on select "[GEOGRAPHIC_DATA] [GEOGRAPHIC_DATA] [GEOGRAPHIC_DATA] [GEOGRAPHIC_DATA] [GEOGRA…" at bounding box center [454, 269] width 208 height 36
select select "[GEOGRAPHIC_DATA]"
click at [352, 251] on select "[GEOGRAPHIC_DATA] [GEOGRAPHIC_DATA] [GEOGRAPHIC_DATA] [GEOGRAPHIC_DATA] [GEOGRA…" at bounding box center [454, 269] width 208 height 36
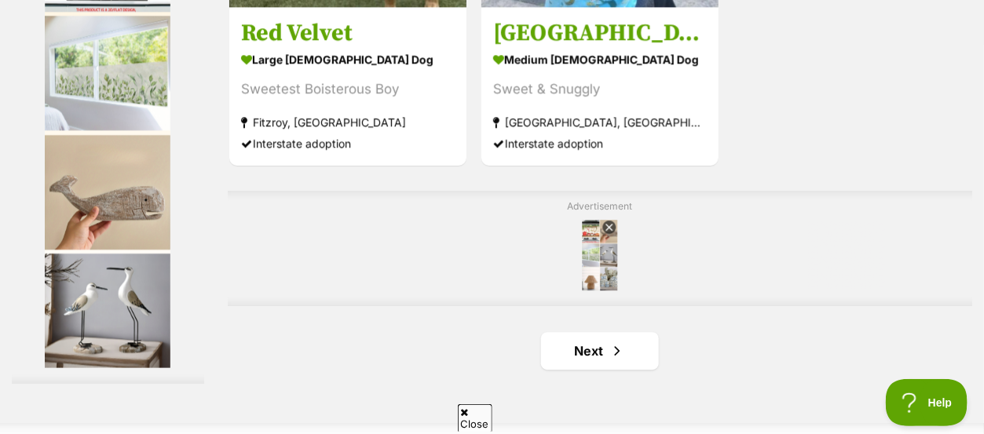
scroll to position [3633, 0]
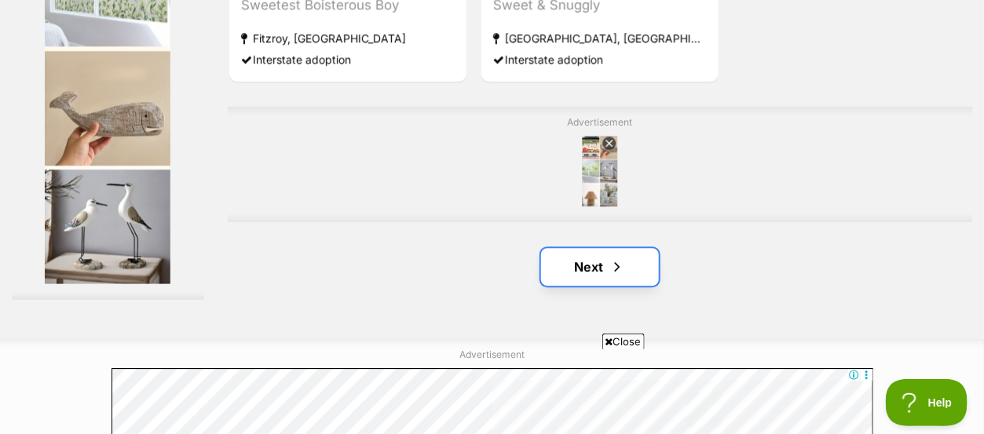
click at [621, 258] on span "Next page" at bounding box center [618, 267] width 16 height 19
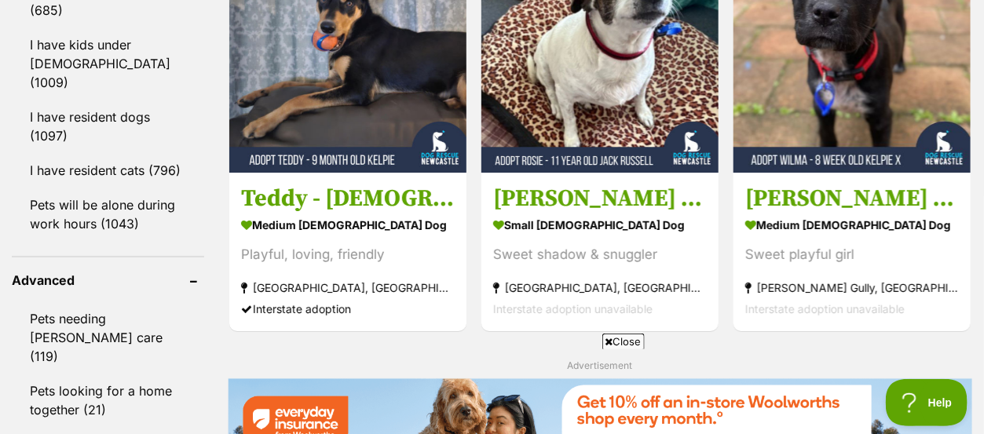
scroll to position [2031, 0]
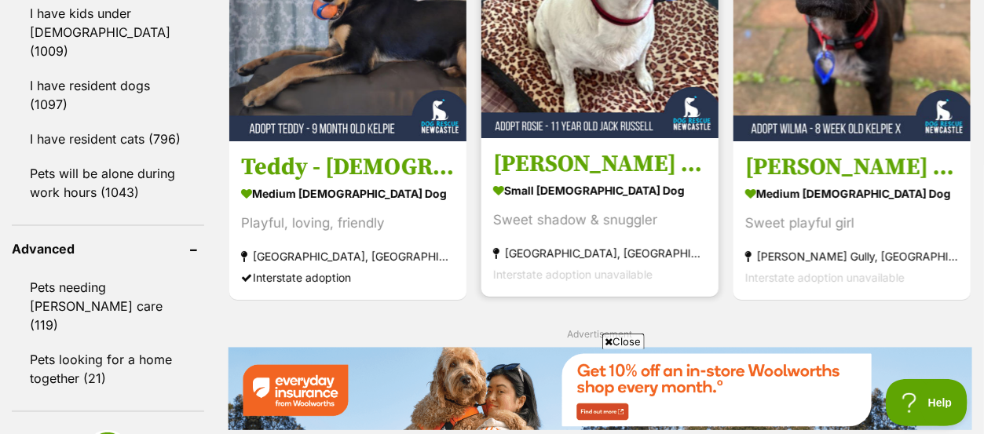
click at [613, 49] on img at bounding box center [600, 19] width 237 height 237
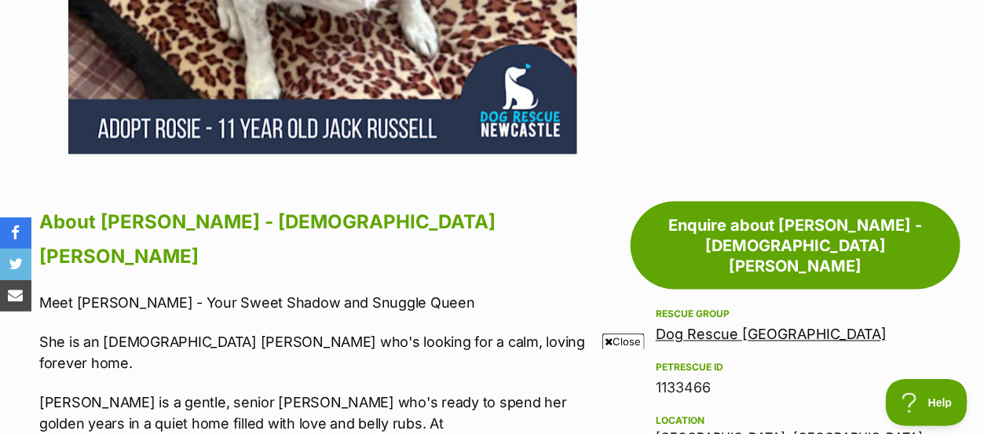
scroll to position [764, 0]
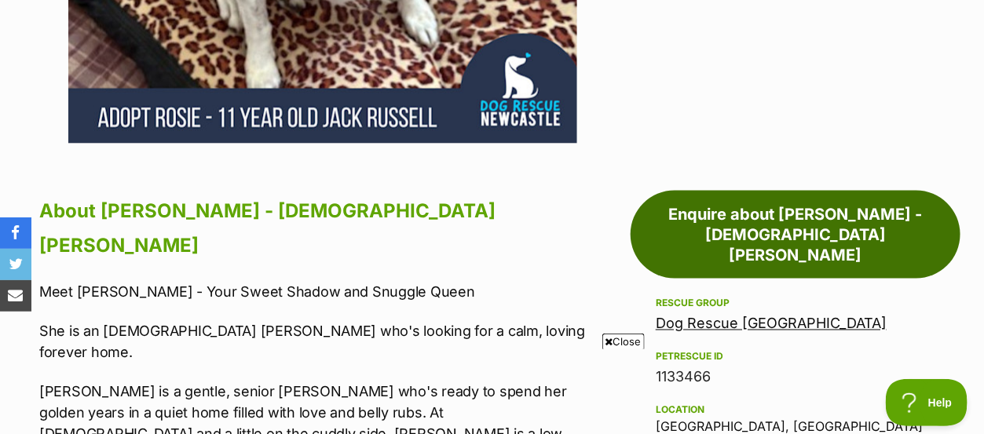
click at [863, 191] on link "Enquire about Rosie - 11 Year Old Jack Russell" at bounding box center [796, 235] width 330 height 88
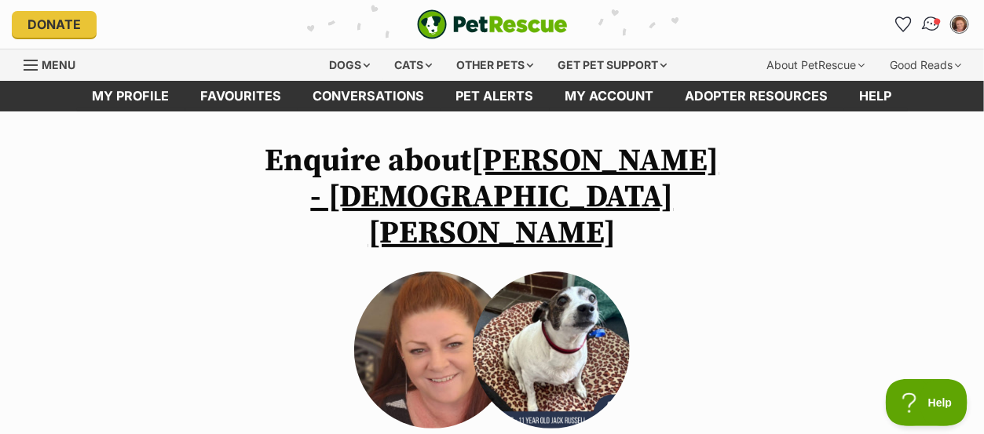
click at [930, 25] on img "Conversations" at bounding box center [931, 24] width 21 height 20
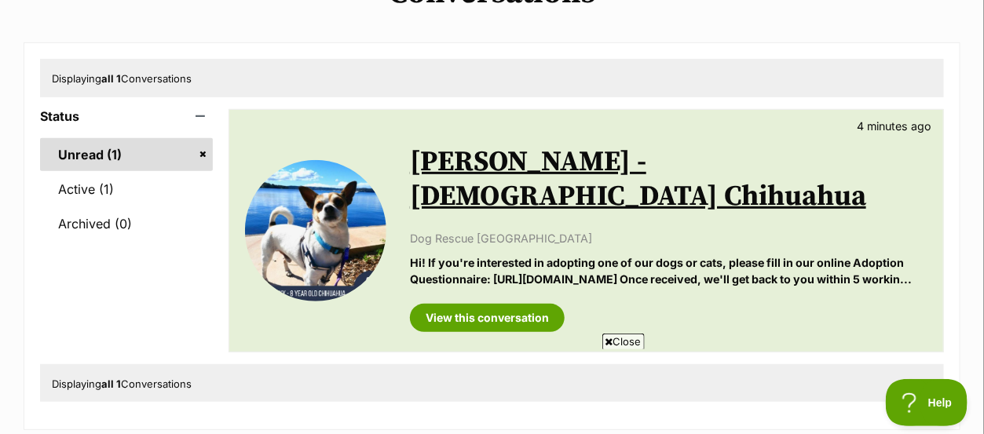
scroll to position [189, 0]
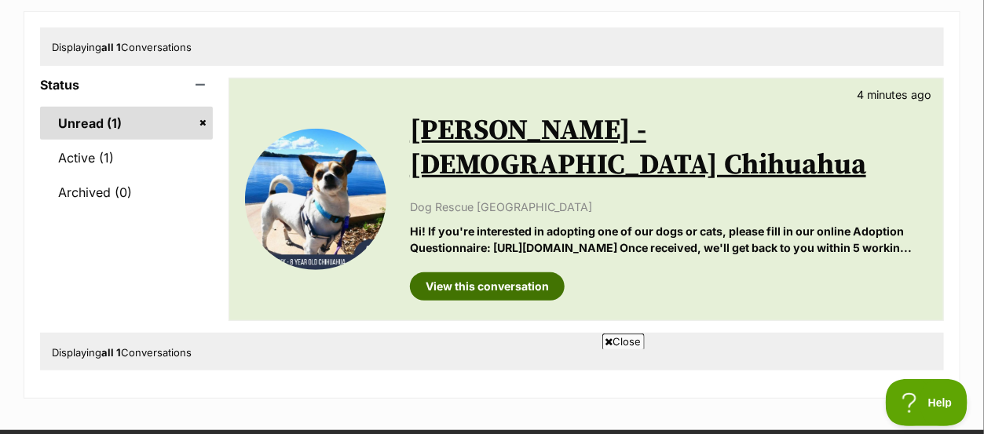
click at [503, 273] on link "View this conversation" at bounding box center [487, 287] width 155 height 28
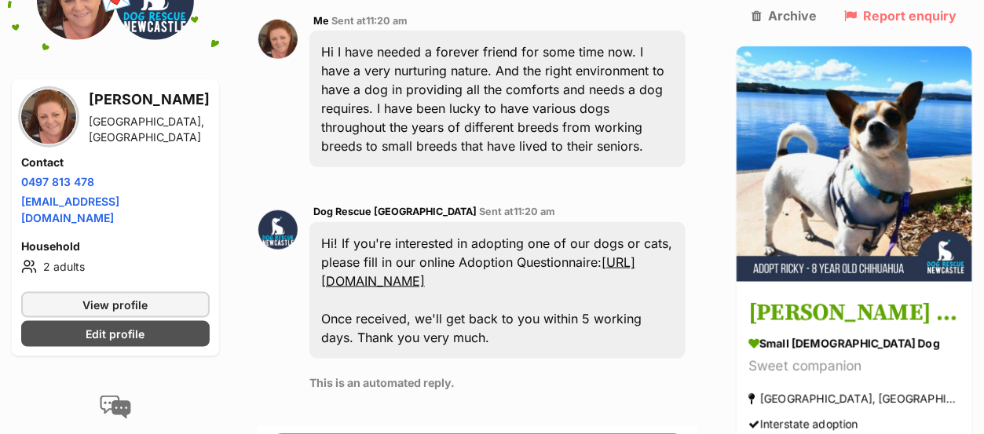
scroll to position [547, 0]
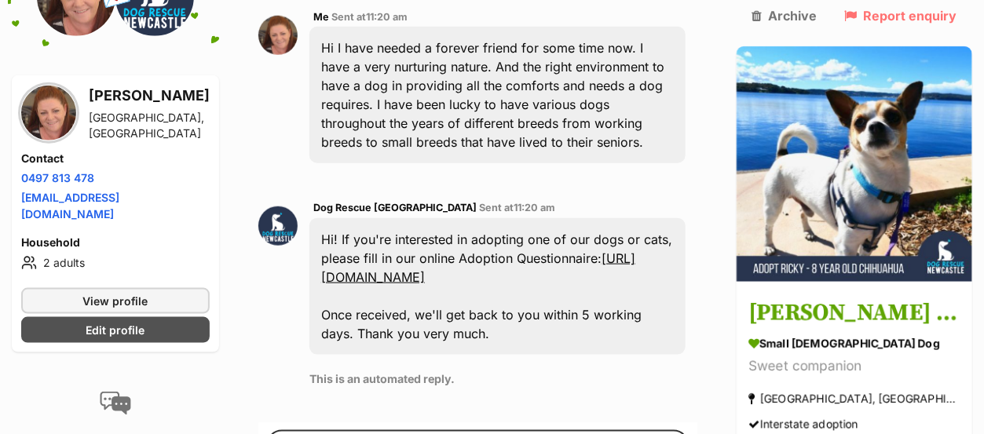
click at [440, 251] on link "[URL][DOMAIN_NAME]" at bounding box center [478, 268] width 314 height 35
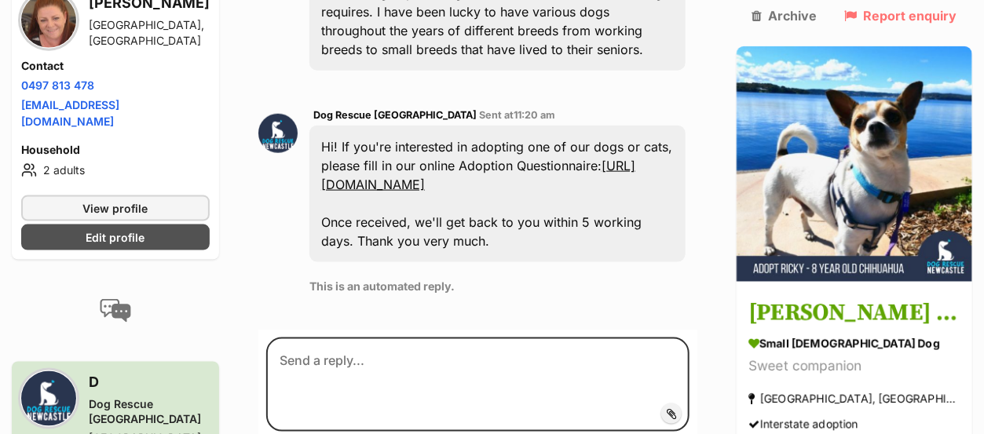
scroll to position [641, 0]
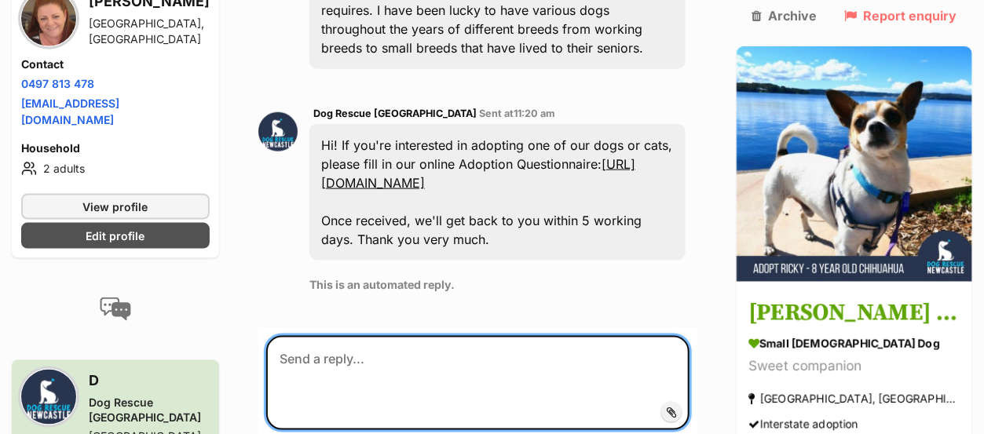
click at [267, 336] on textarea at bounding box center [477, 383] width 423 height 94
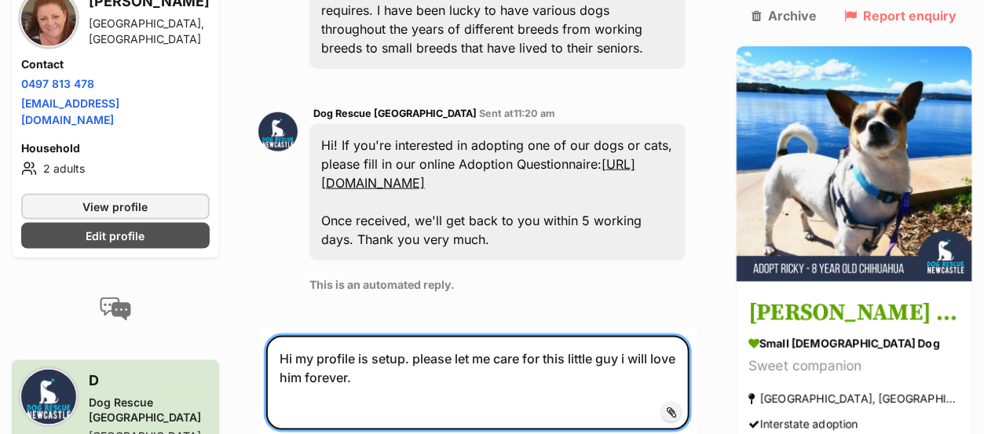
type textarea "Hi my profile is setup. please let me care for this little guy i will love him …"
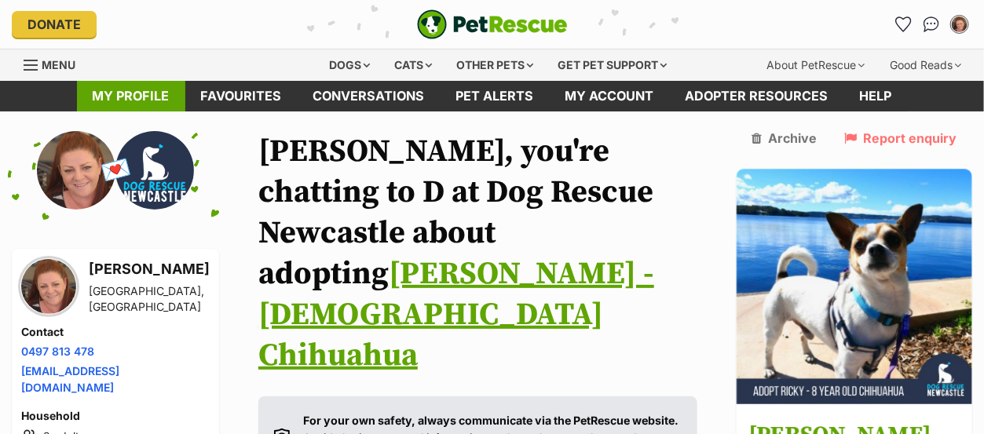
click at [128, 89] on link "My profile" at bounding box center [131, 96] width 108 height 31
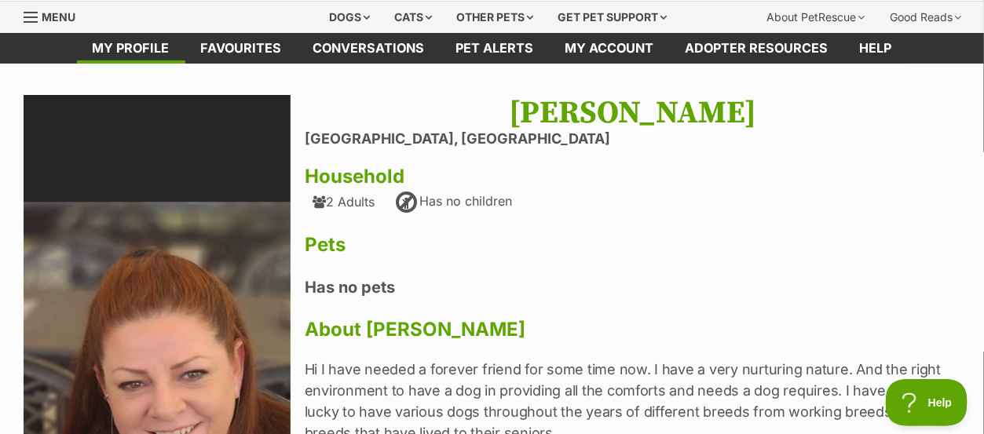
scroll to position [23, 0]
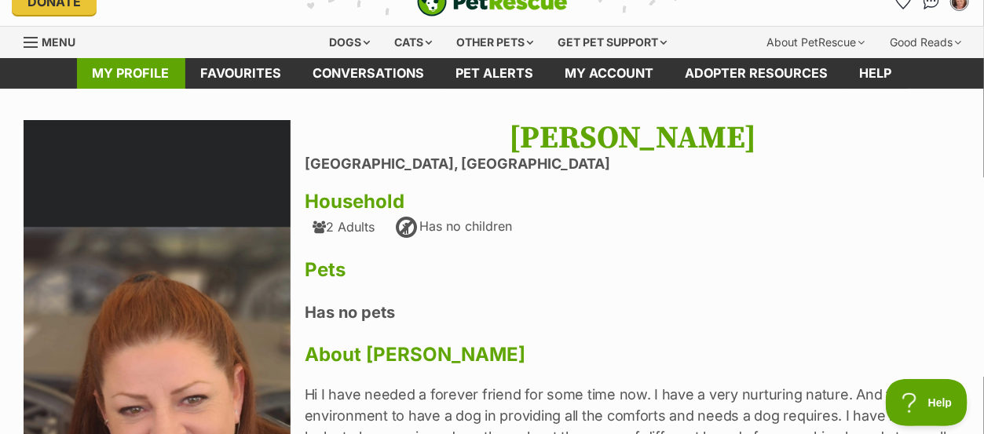
click at [118, 64] on link "My profile" at bounding box center [131, 73] width 108 height 31
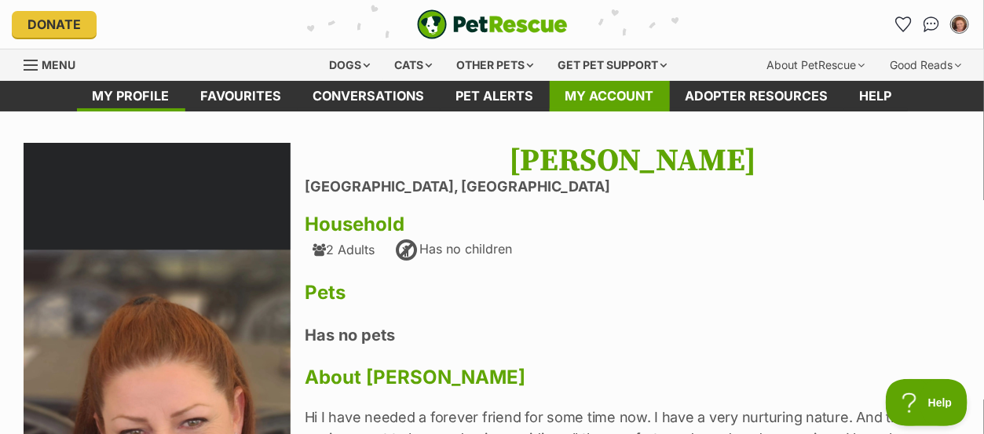
click at [628, 102] on link "My account" at bounding box center [610, 96] width 120 height 31
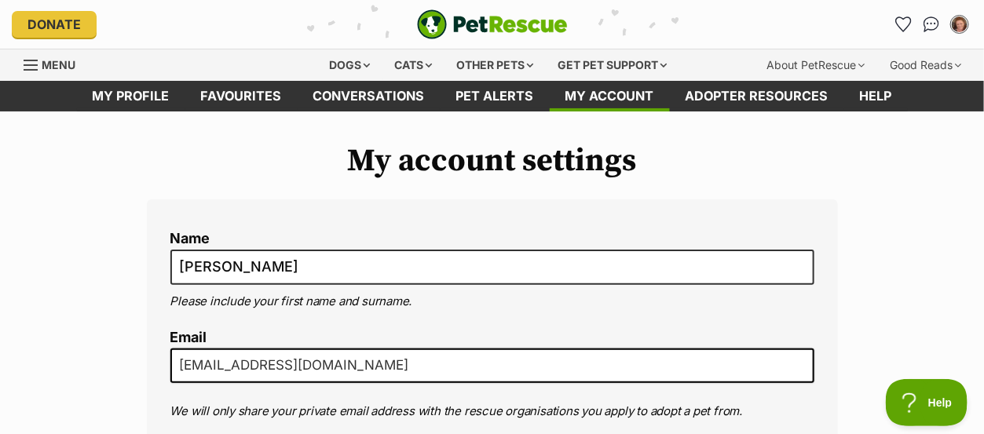
click at [42, 62] on span "Menu" at bounding box center [59, 64] width 34 height 13
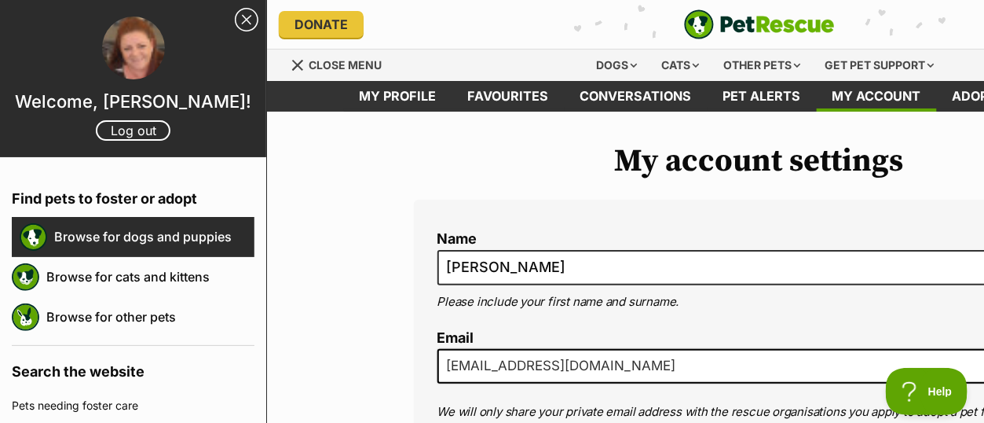
click at [151, 250] on link "Browse for dogs and puppies" at bounding box center [154, 236] width 200 height 33
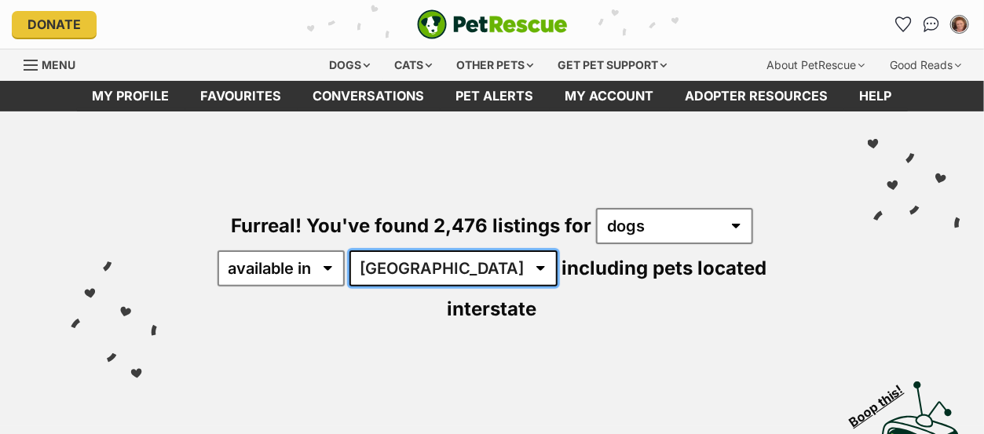
click at [448, 268] on select "[GEOGRAPHIC_DATA] [GEOGRAPHIC_DATA] [GEOGRAPHIC_DATA] [GEOGRAPHIC_DATA] [GEOGRA…" at bounding box center [454, 269] width 208 height 36
select select "[GEOGRAPHIC_DATA]"
click at [352, 251] on select "[GEOGRAPHIC_DATA] [GEOGRAPHIC_DATA] [GEOGRAPHIC_DATA] [GEOGRAPHIC_DATA] [GEOGRA…" at bounding box center [454, 269] width 208 height 36
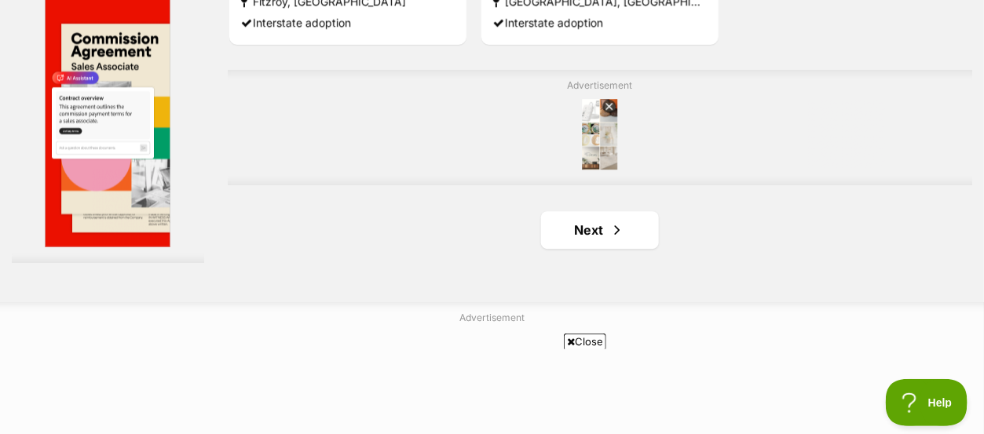
scroll to position [3675, 0]
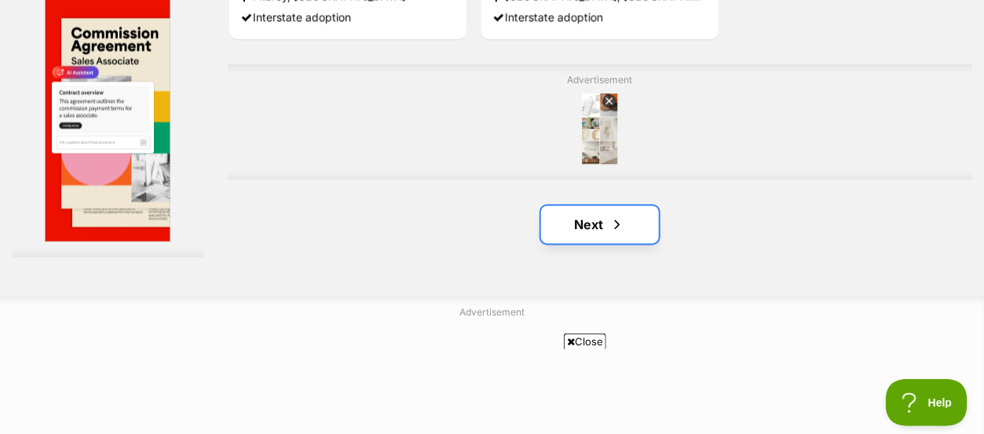
click at [595, 206] on link "Next" at bounding box center [600, 225] width 118 height 38
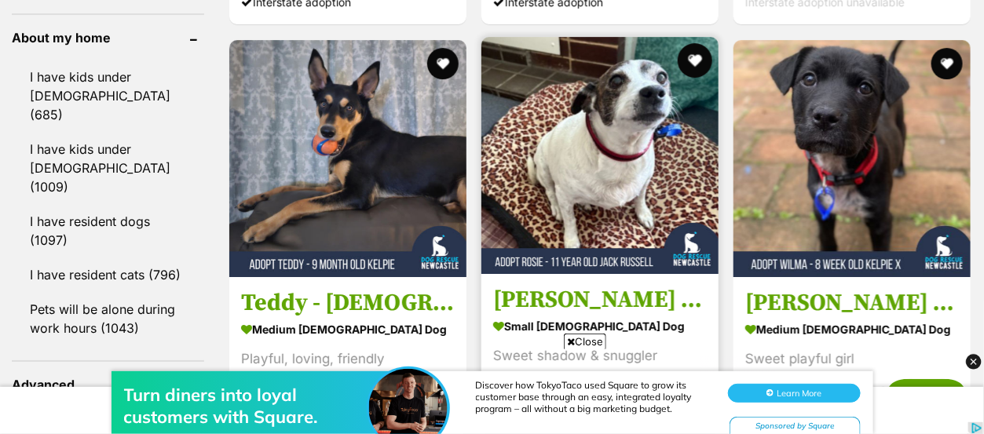
click at [693, 43] on button "favourite" at bounding box center [695, 60] width 35 height 35
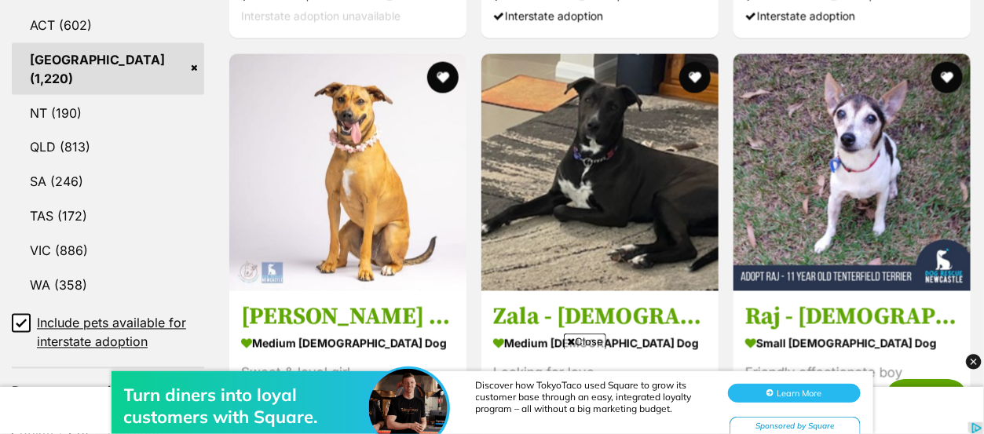
scroll to position [890, 0]
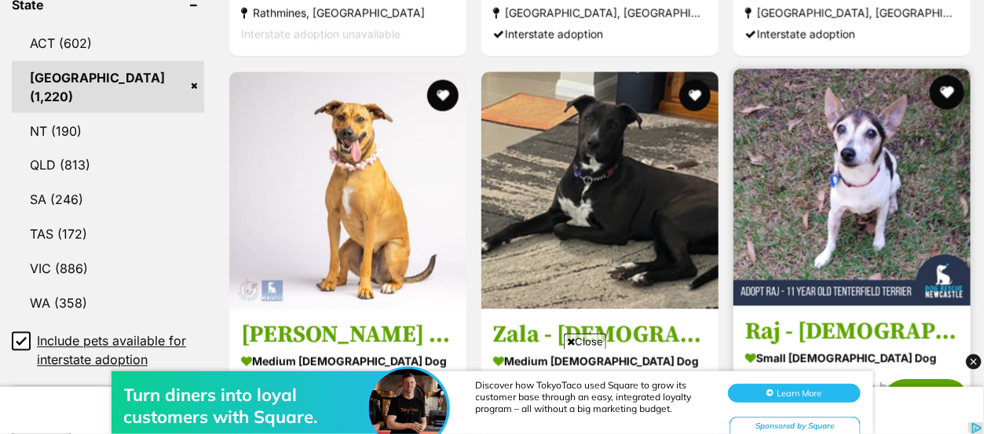
click at [945, 75] on button "favourite" at bounding box center [947, 92] width 35 height 35
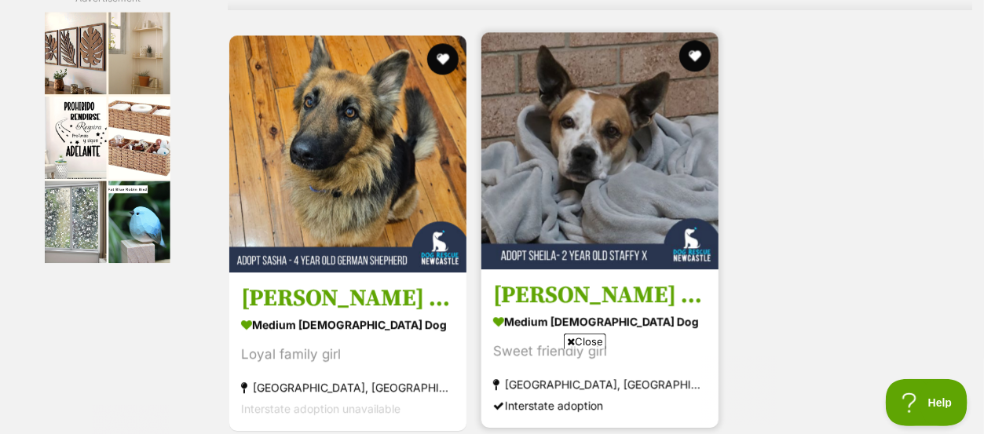
scroll to position [0, 0]
click at [628, 149] on img at bounding box center [600, 150] width 237 height 237
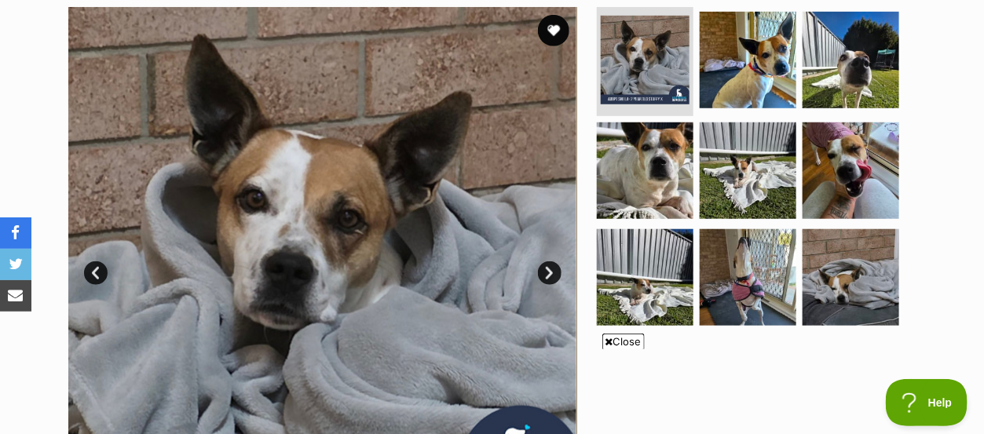
scroll to position [346, 0]
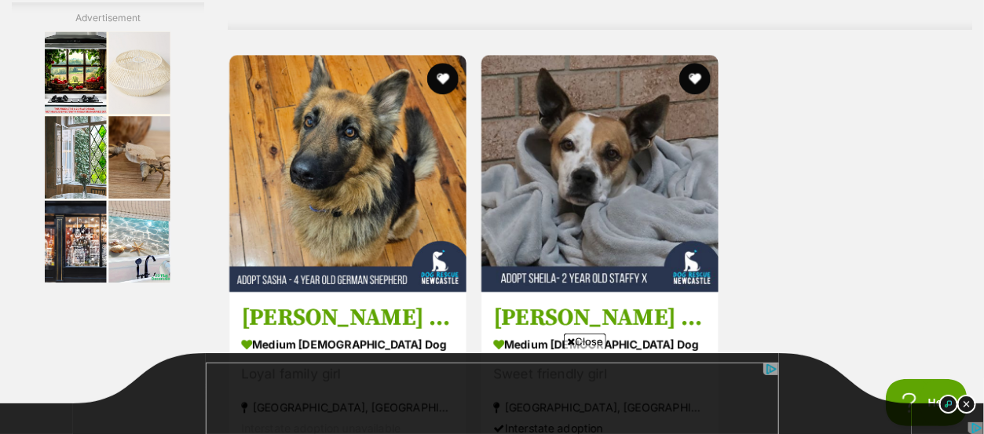
scroll to position [3419, 0]
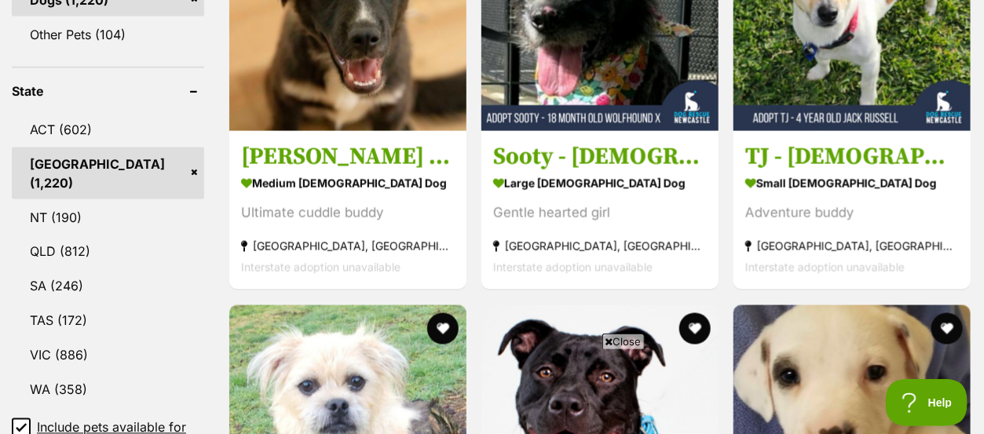
scroll to position [806, 0]
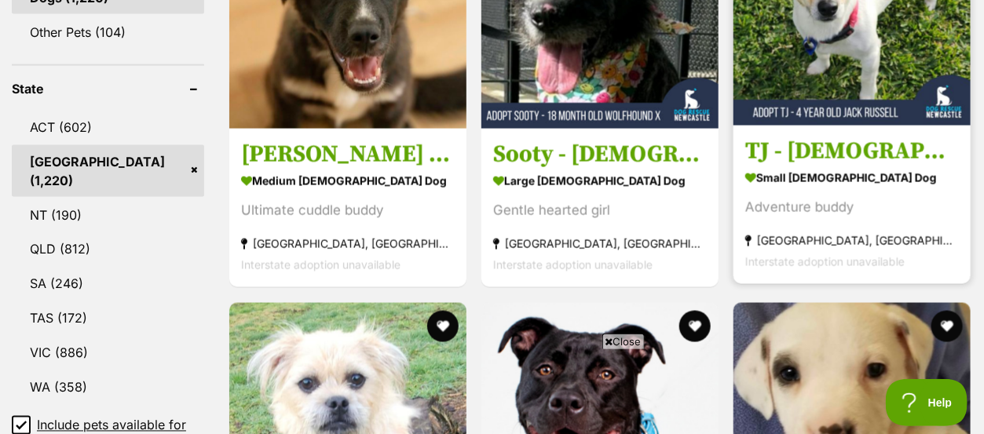
click at [840, 30] on img at bounding box center [852, 6] width 237 height 237
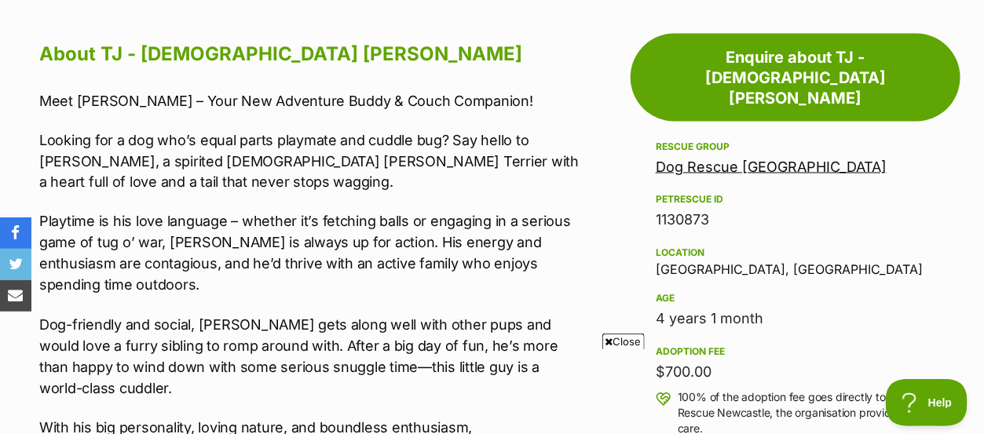
scroll to position [859, 0]
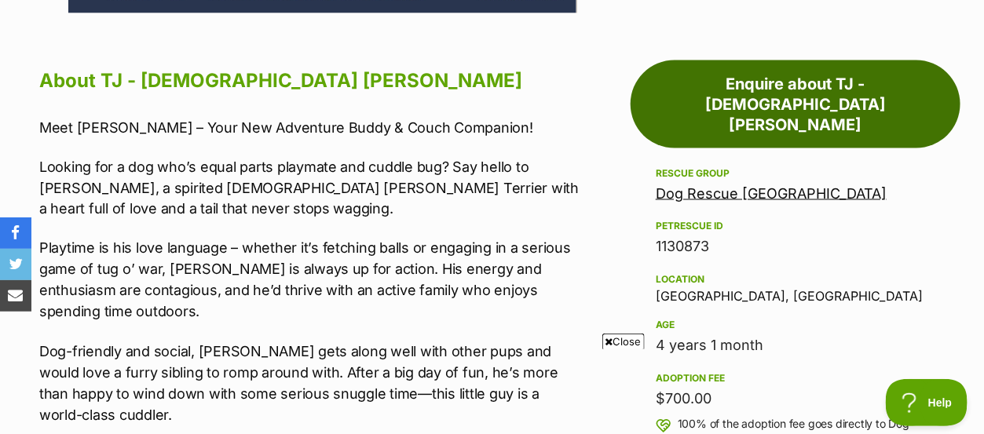
click at [775, 60] on link "Enquire about TJ - 4 Year Old Jack Russell" at bounding box center [796, 104] width 330 height 88
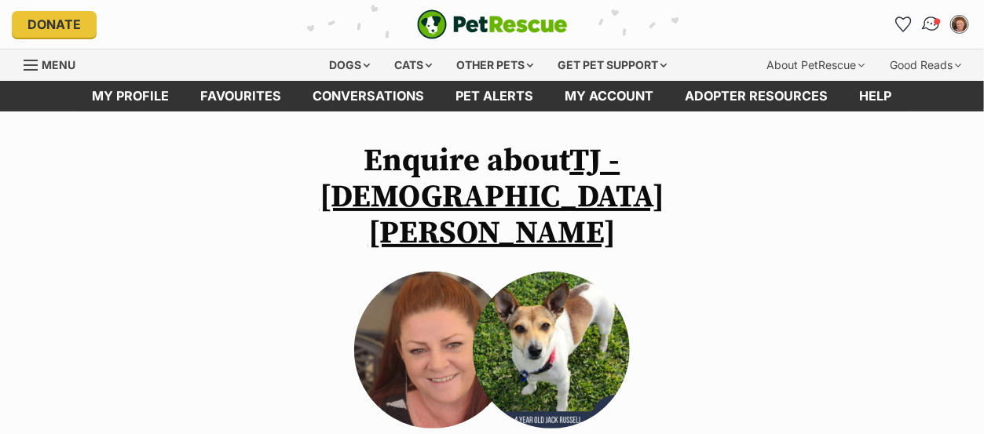
click at [935, 21] on span "Conversations" at bounding box center [938, 21] width 8 height 8
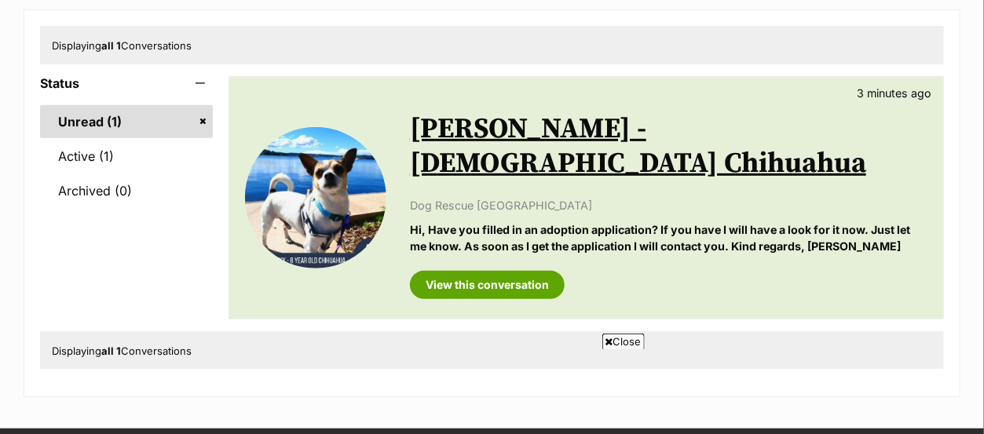
scroll to position [219, 0]
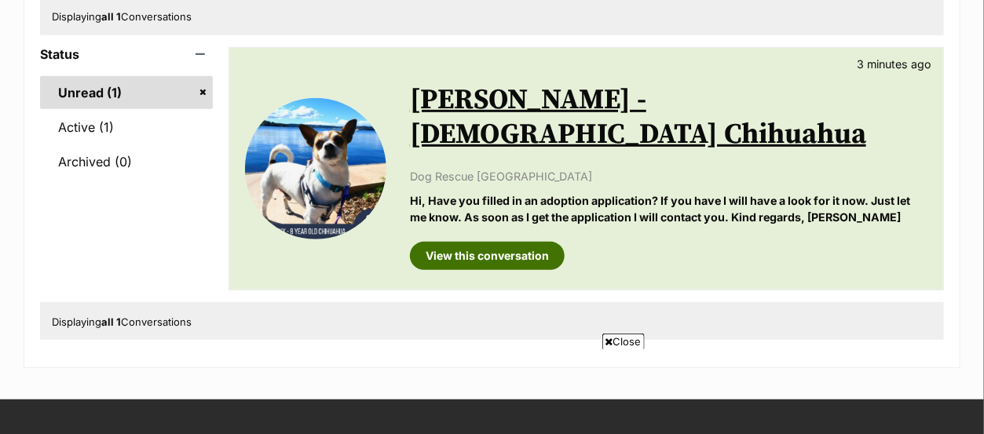
click at [503, 242] on link "View this conversation" at bounding box center [487, 256] width 155 height 28
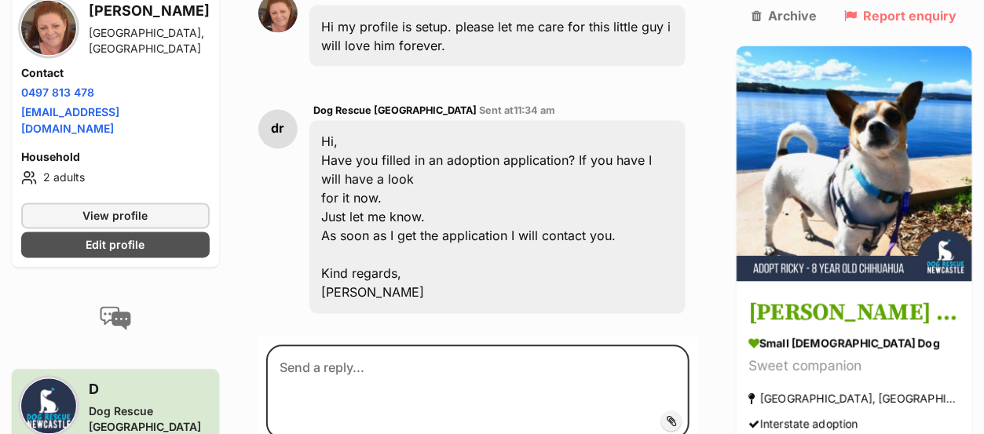
scroll to position [1005, 0]
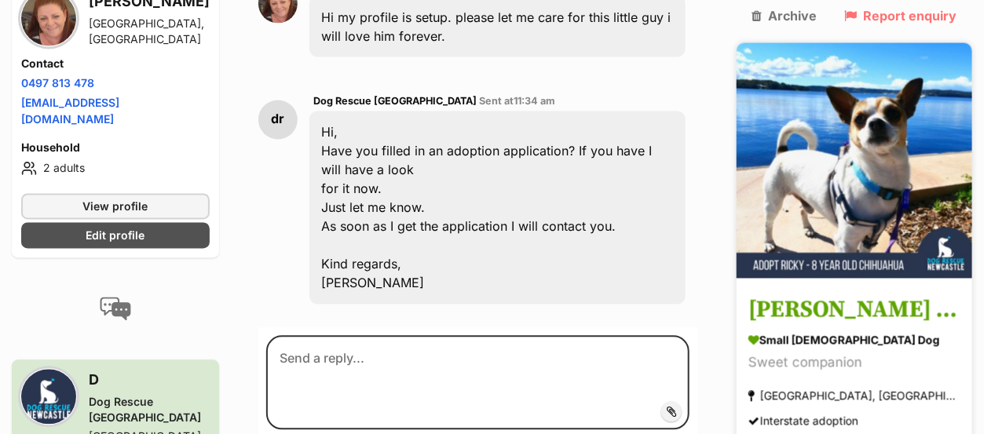
click at [851, 185] on img at bounding box center [855, 160] width 236 height 236
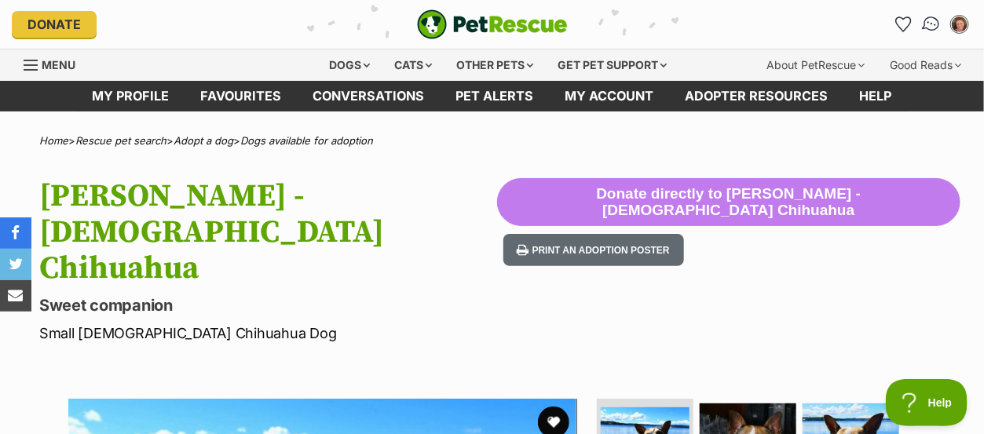
click at [928, 16] on img "Conversations" at bounding box center [931, 24] width 21 height 20
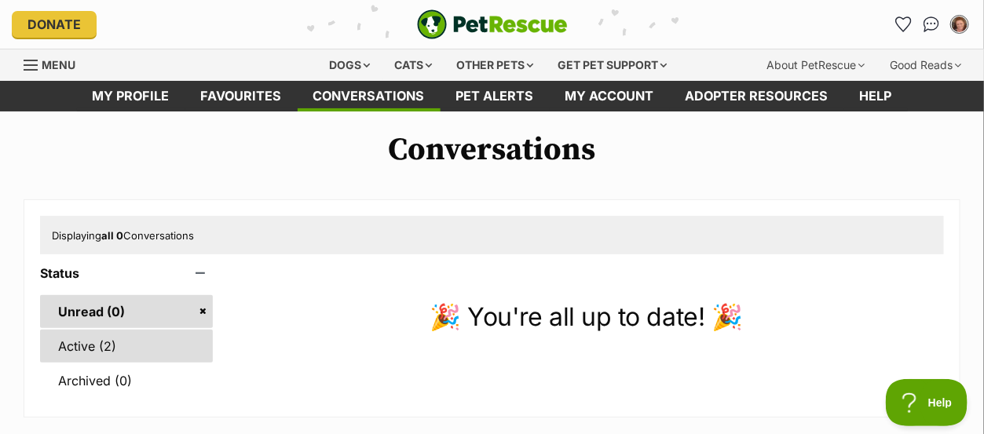
click at [93, 344] on link "Active (2)" at bounding box center [126, 346] width 173 height 33
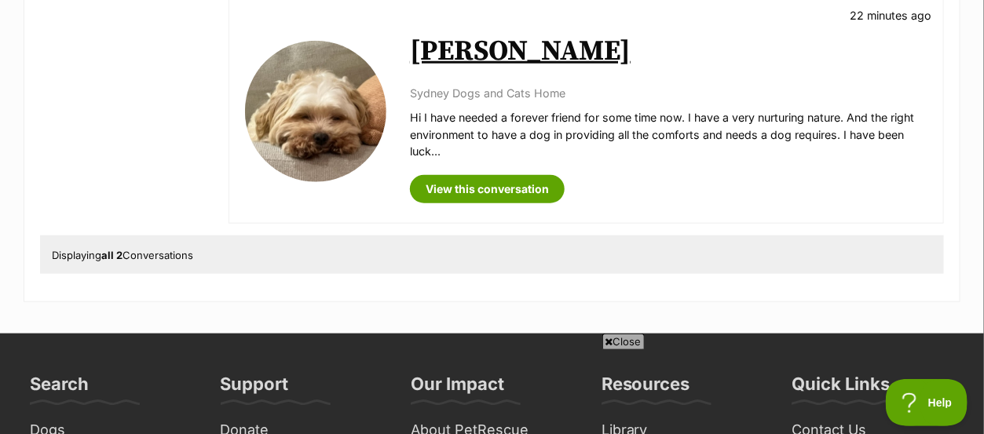
scroll to position [492, 0]
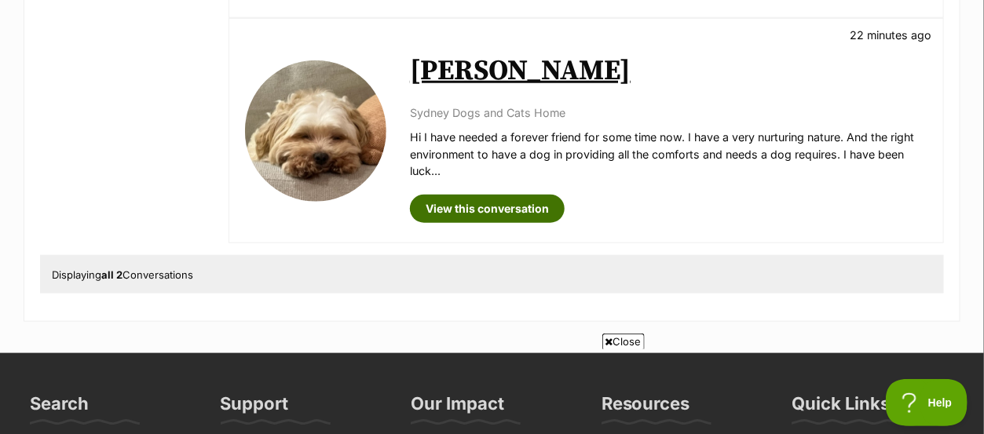
click at [481, 195] on link "View this conversation" at bounding box center [487, 209] width 155 height 28
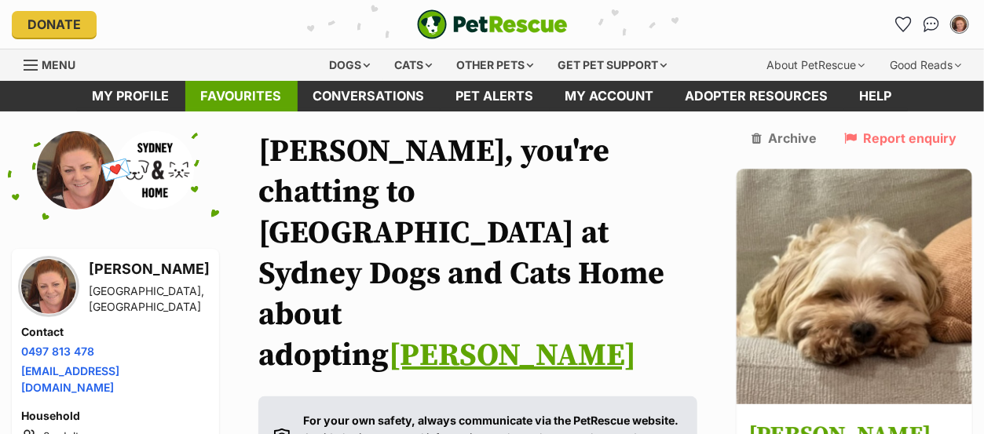
click at [253, 103] on link "Favourites" at bounding box center [241, 96] width 112 height 31
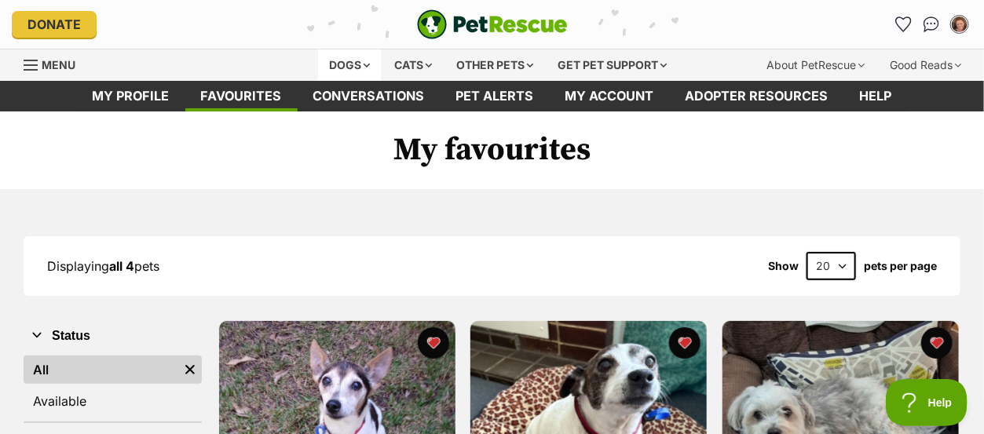
click at [357, 53] on div "Dogs" at bounding box center [349, 64] width 63 height 31
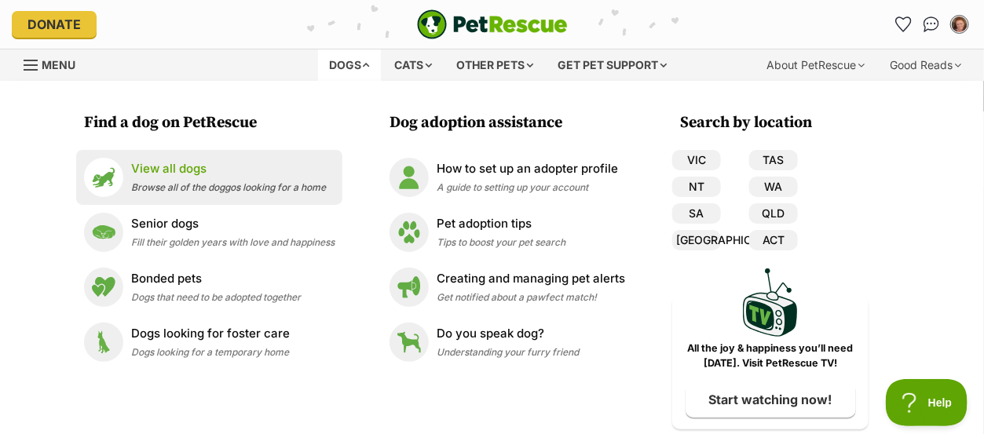
click at [206, 159] on link "View all dogs Browse all of the doggos looking for a home" at bounding box center [209, 177] width 251 height 39
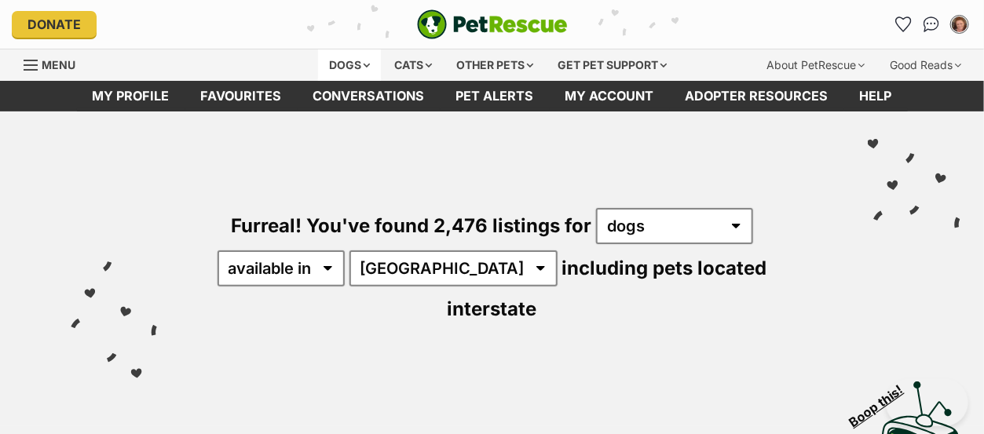
click at [361, 65] on div "Dogs" at bounding box center [349, 64] width 63 height 31
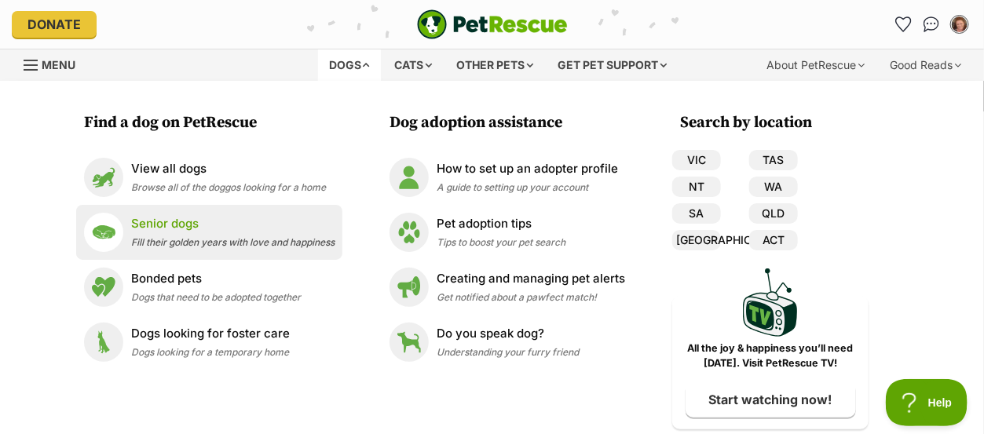
click at [178, 225] on p "Senior dogs" at bounding box center [232, 224] width 203 height 18
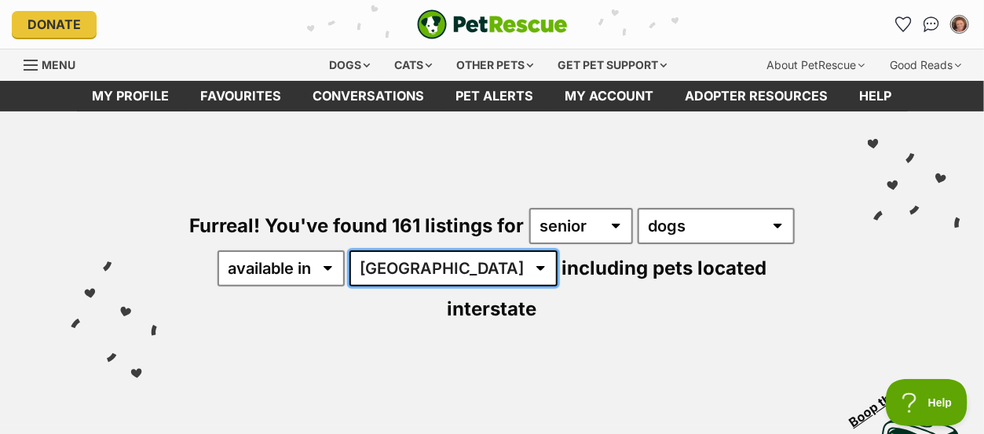
click at [448, 269] on select "[GEOGRAPHIC_DATA] [GEOGRAPHIC_DATA] [GEOGRAPHIC_DATA] [GEOGRAPHIC_DATA] [GEOGRA…" at bounding box center [454, 269] width 208 height 36
select select "[GEOGRAPHIC_DATA]"
click at [352, 251] on select "[GEOGRAPHIC_DATA] [GEOGRAPHIC_DATA] [GEOGRAPHIC_DATA] [GEOGRAPHIC_DATA] [GEOGRA…" at bounding box center [454, 269] width 208 height 36
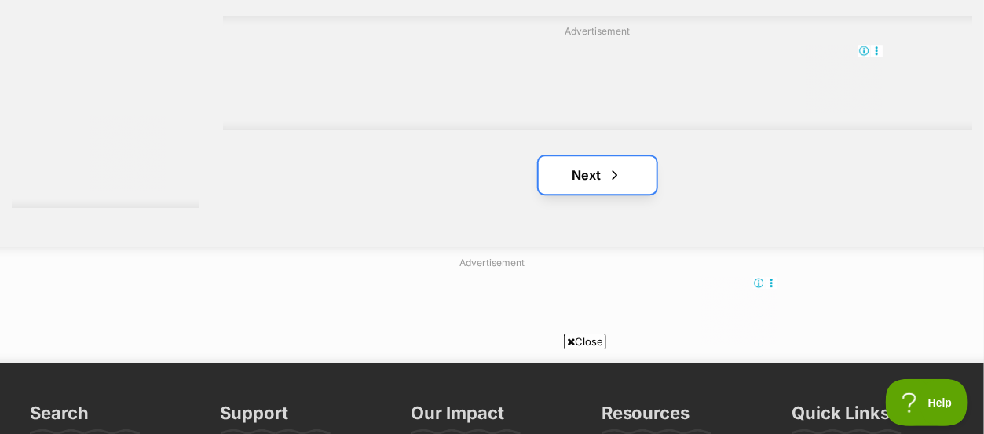
click at [607, 166] on span "Next page" at bounding box center [615, 175] width 16 height 19
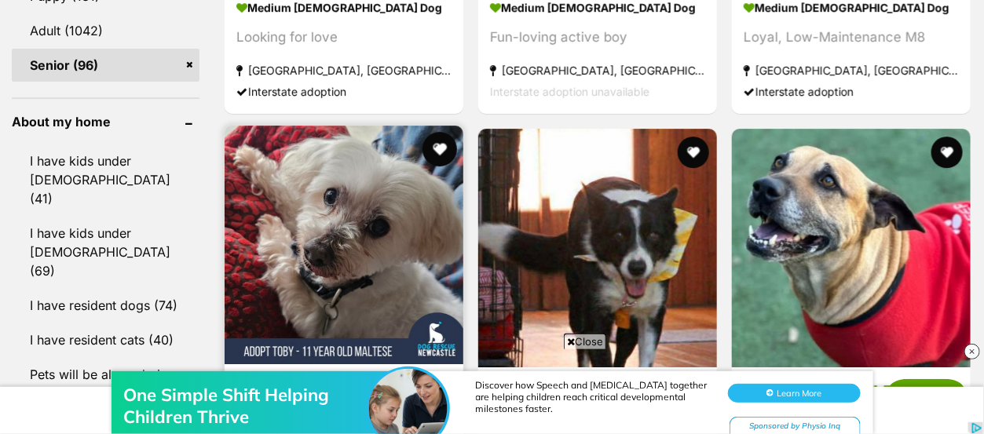
click at [443, 132] on button "favourite" at bounding box center [440, 149] width 35 height 35
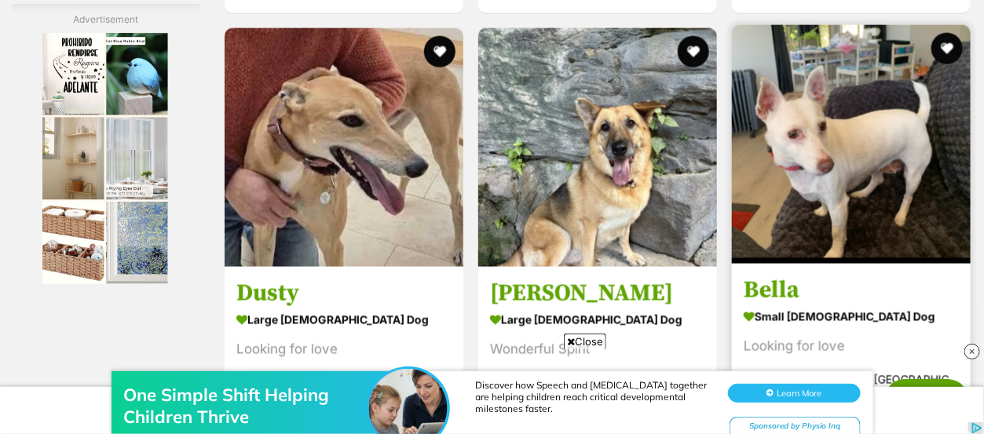
scroll to position [2888, 0]
click at [852, 123] on img at bounding box center [851, 144] width 239 height 239
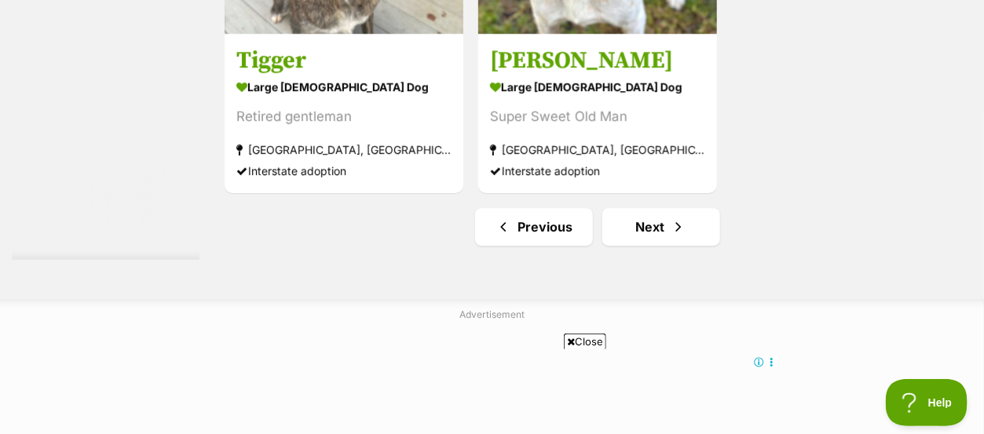
scroll to position [3706, 0]
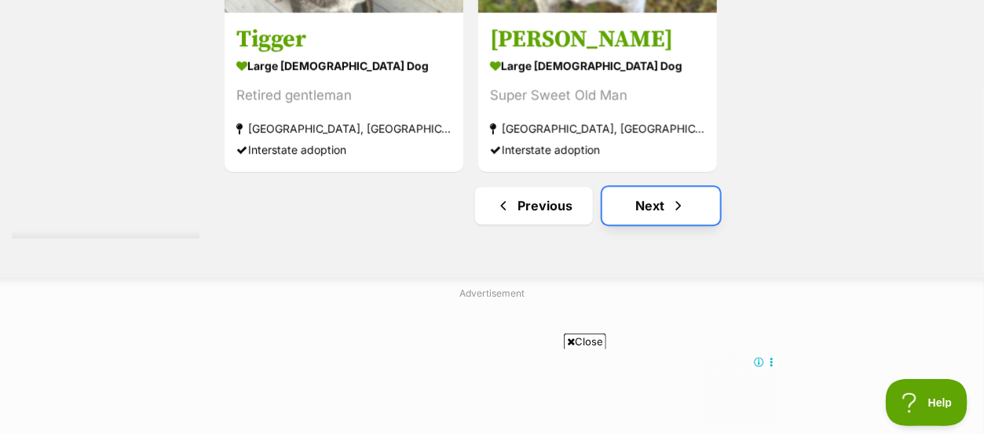
click at [672, 196] on span "Next page" at bounding box center [679, 205] width 16 height 19
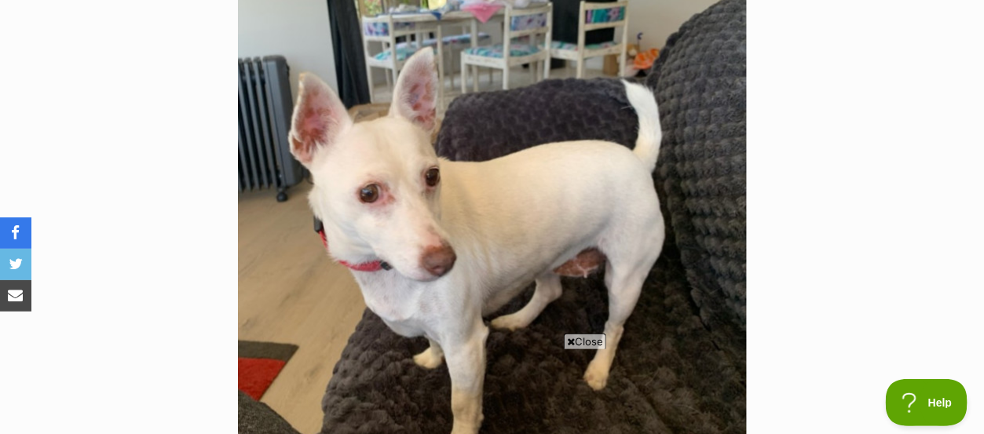
scroll to position [345, 0]
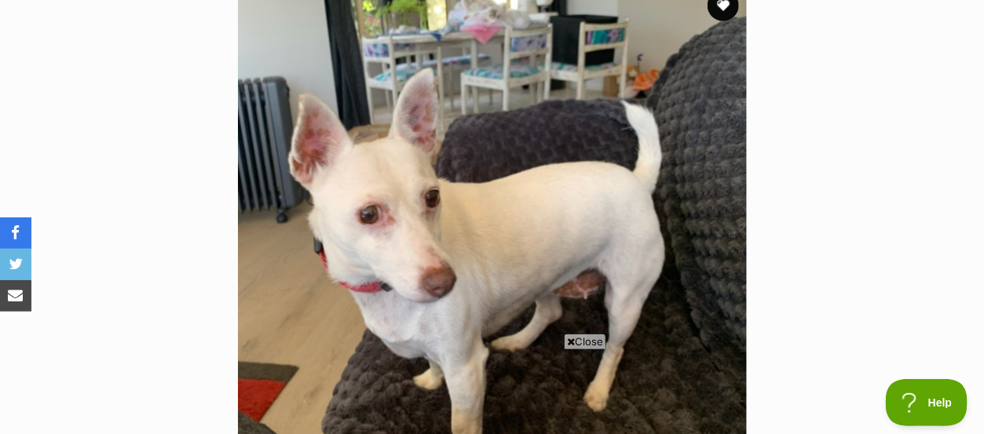
click at [697, 212] on img at bounding box center [492, 236] width 509 height 509
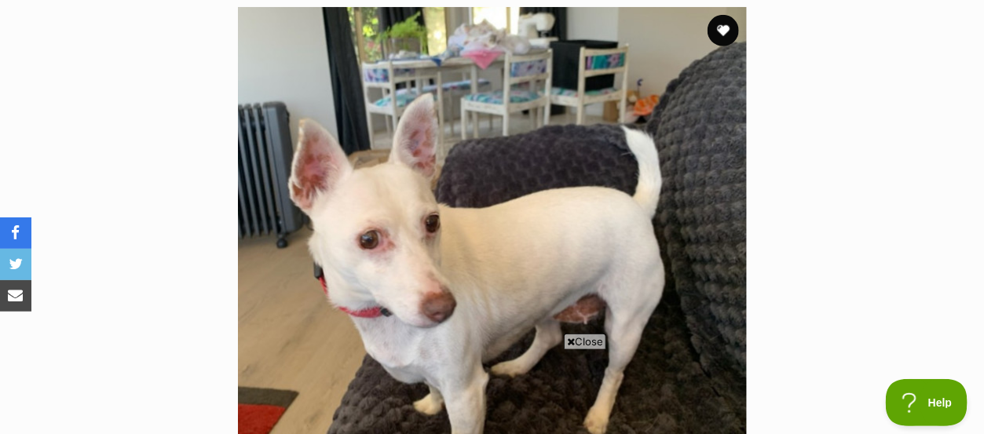
scroll to position [306, 0]
